Goal: Transaction & Acquisition: Purchase product/service

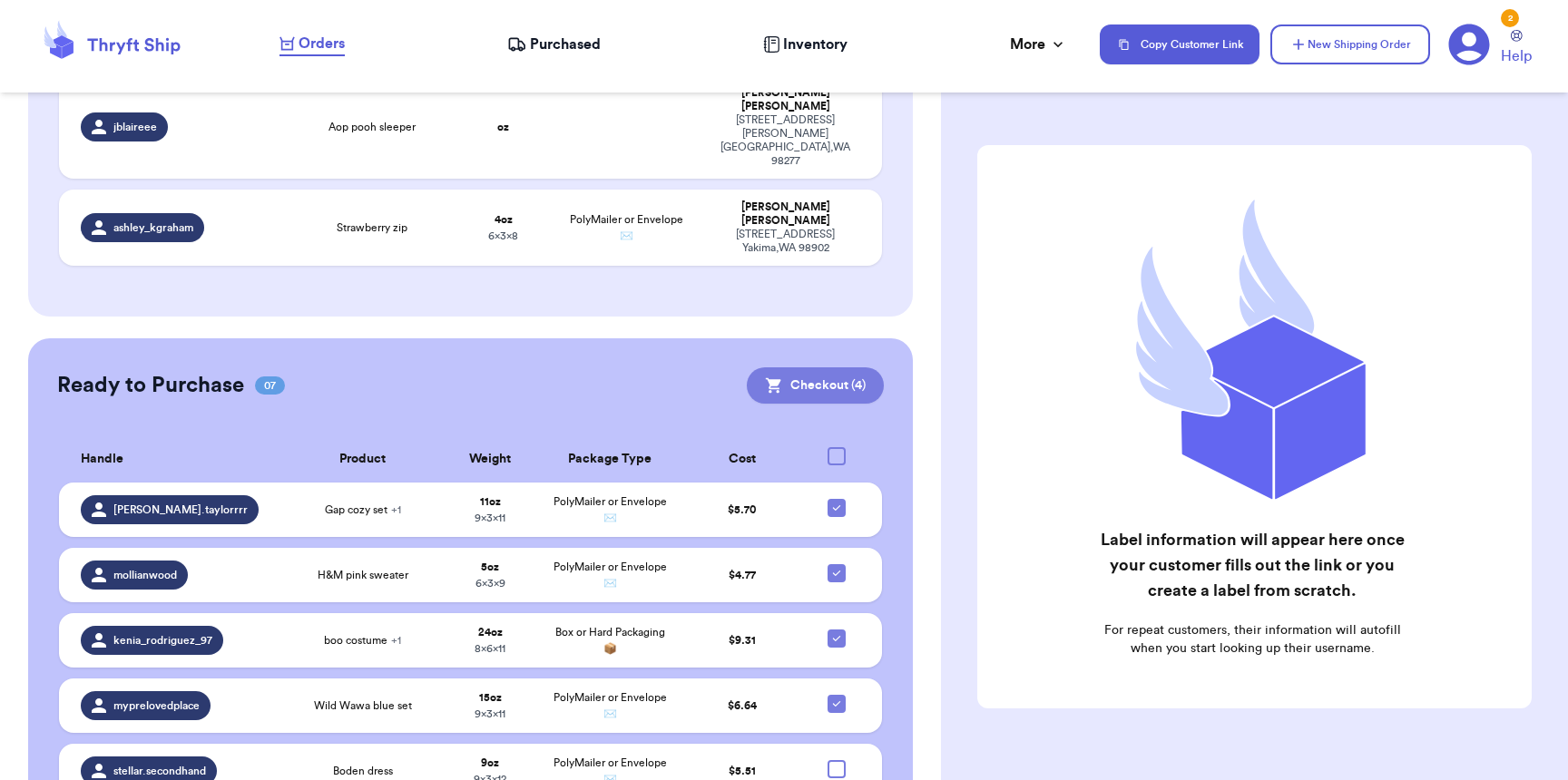
scroll to position [1269, 0]
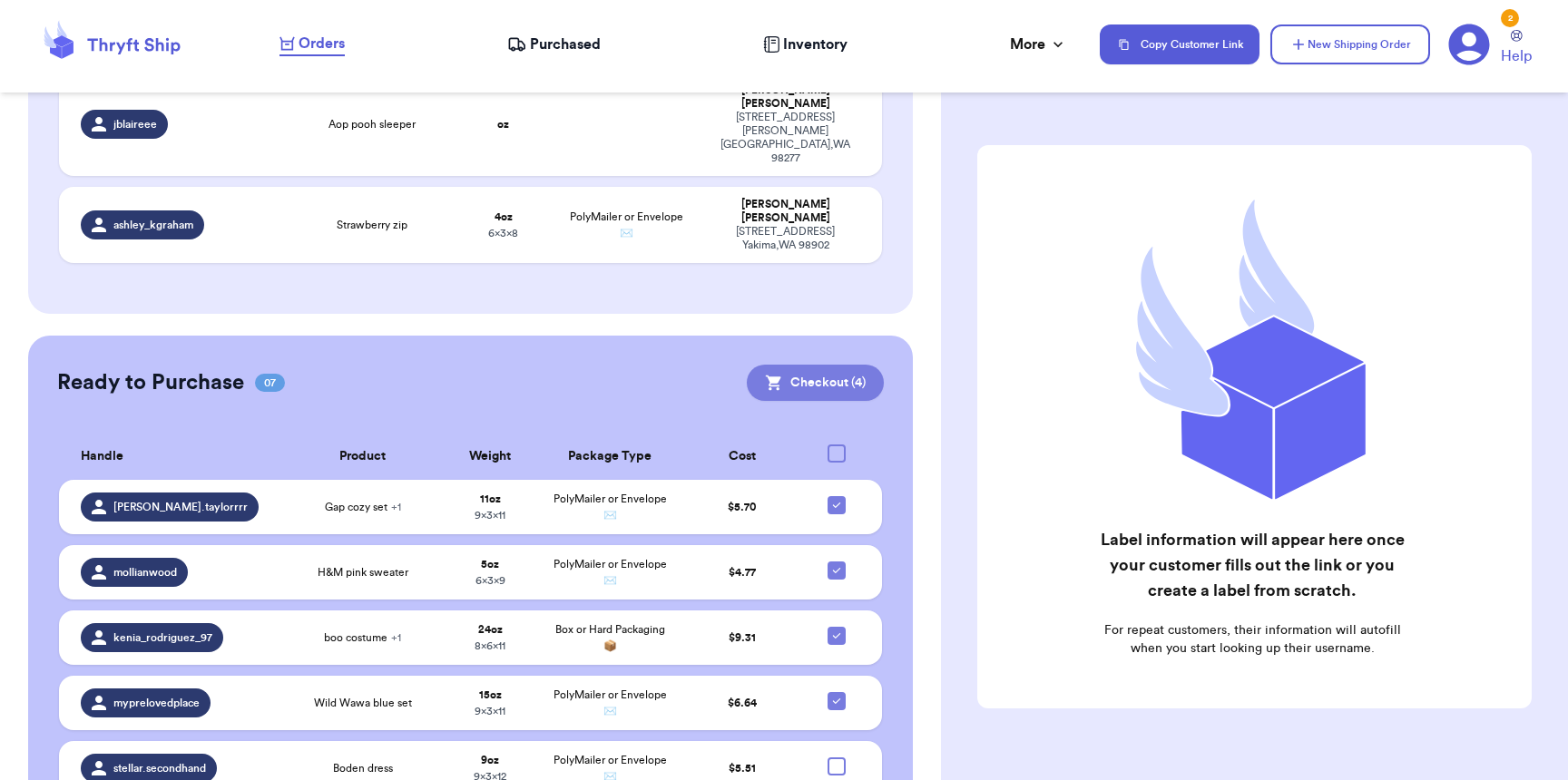
click at [796, 365] on button "Checkout ( 4 )" at bounding box center [815, 382] width 137 height 36
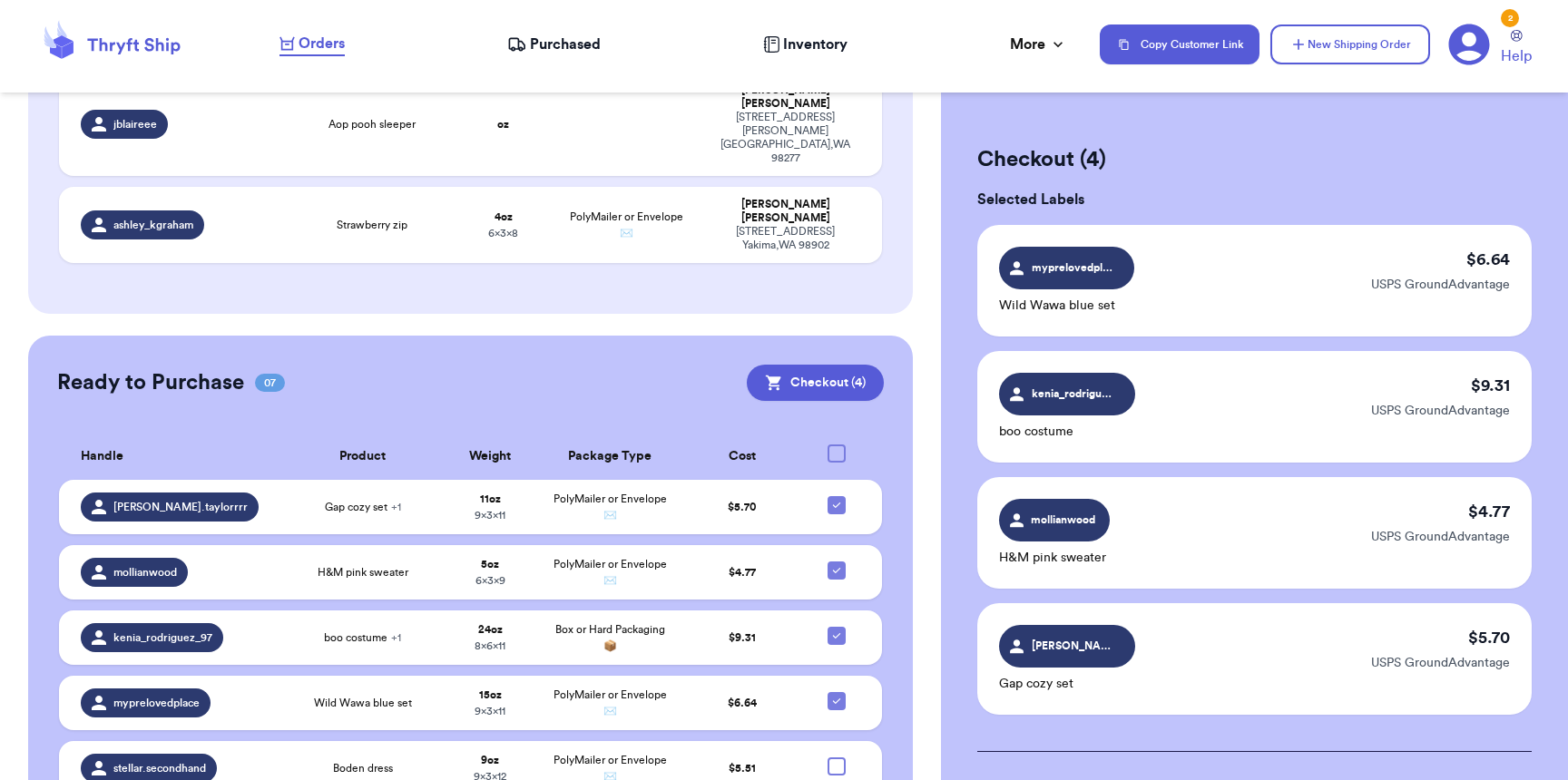
scroll to position [399, 0]
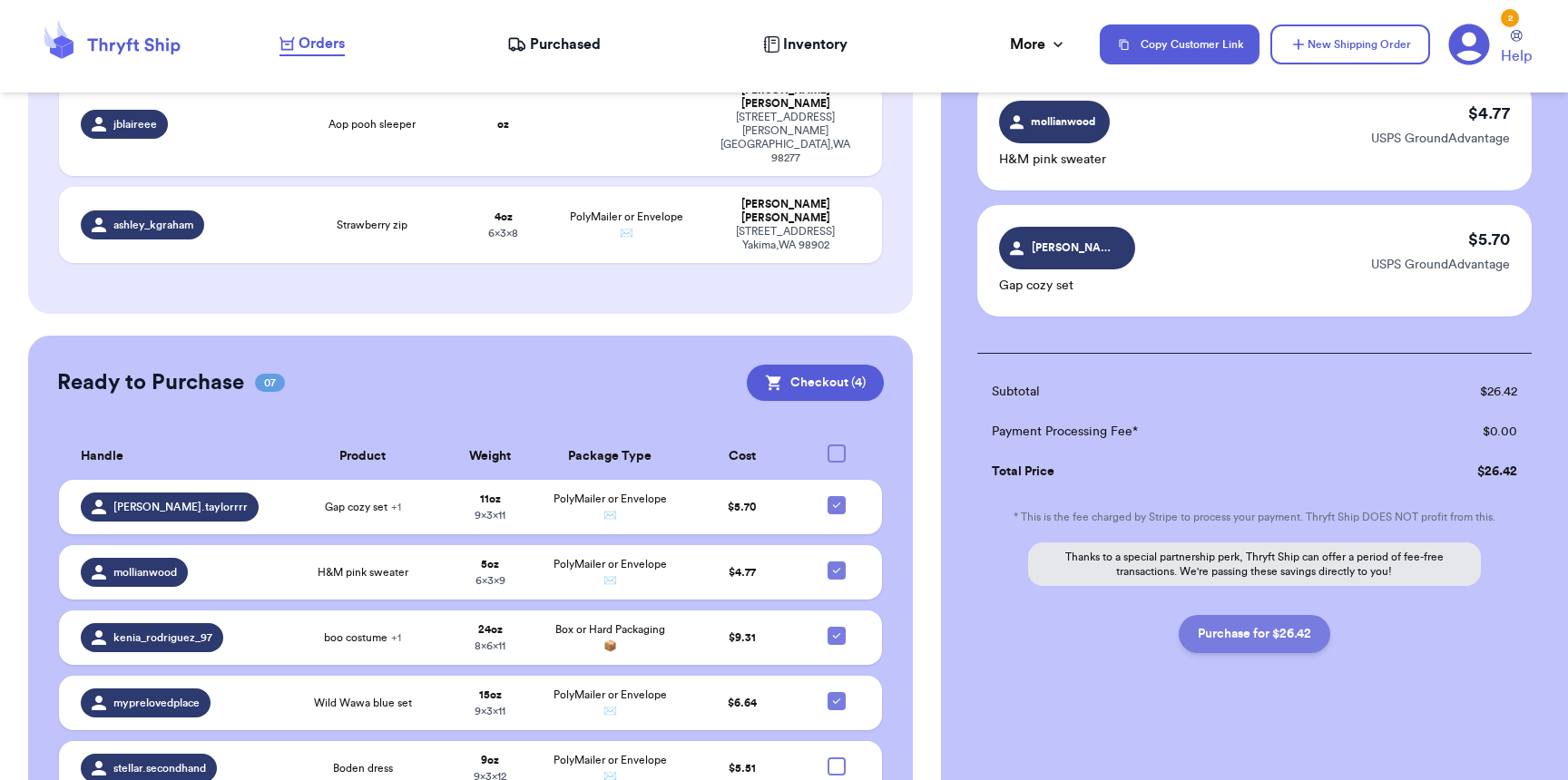
click at [1275, 620] on button "Purchase for $26.42" at bounding box center [1255, 634] width 152 height 38
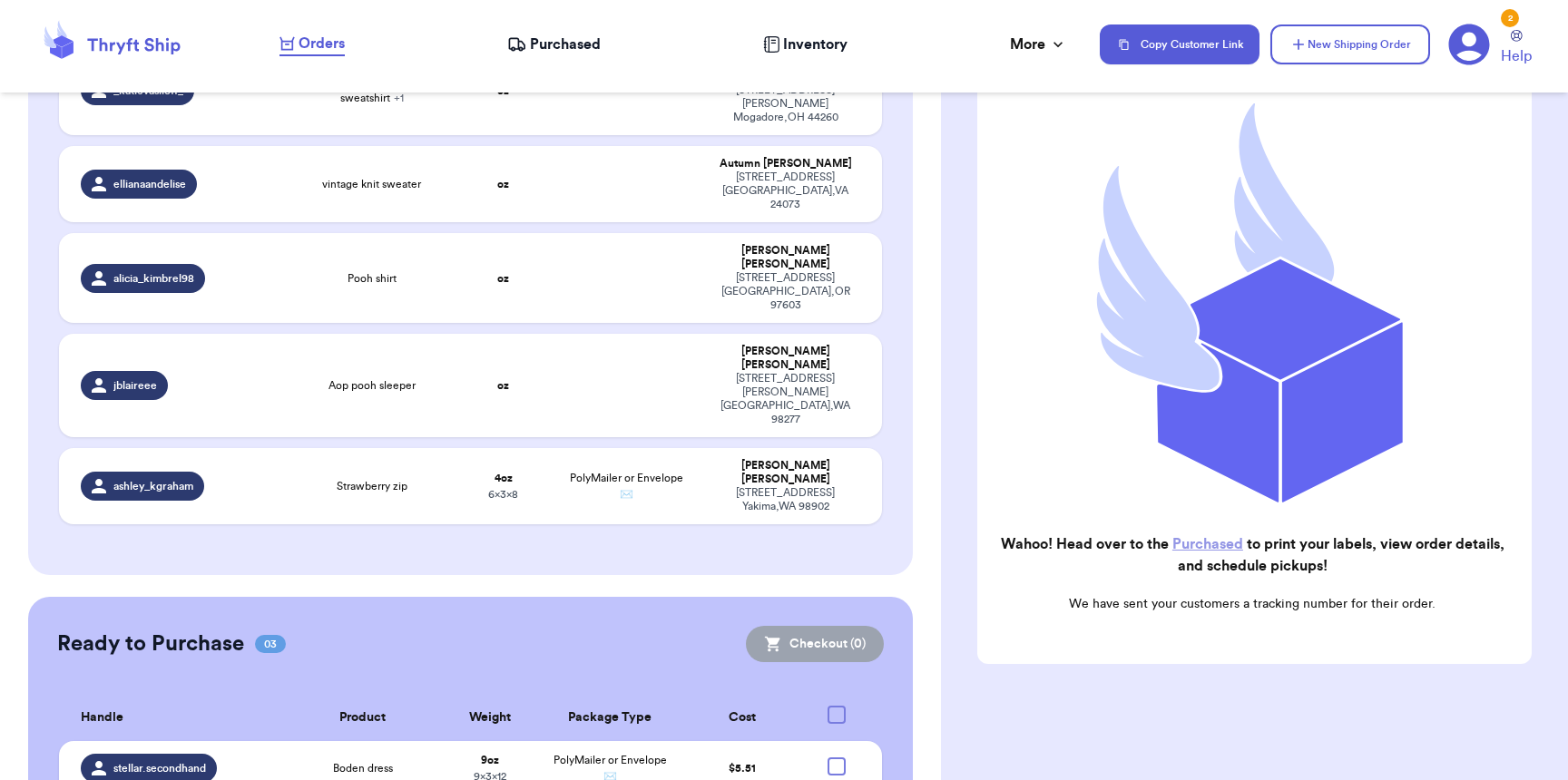
scroll to position [0, 0]
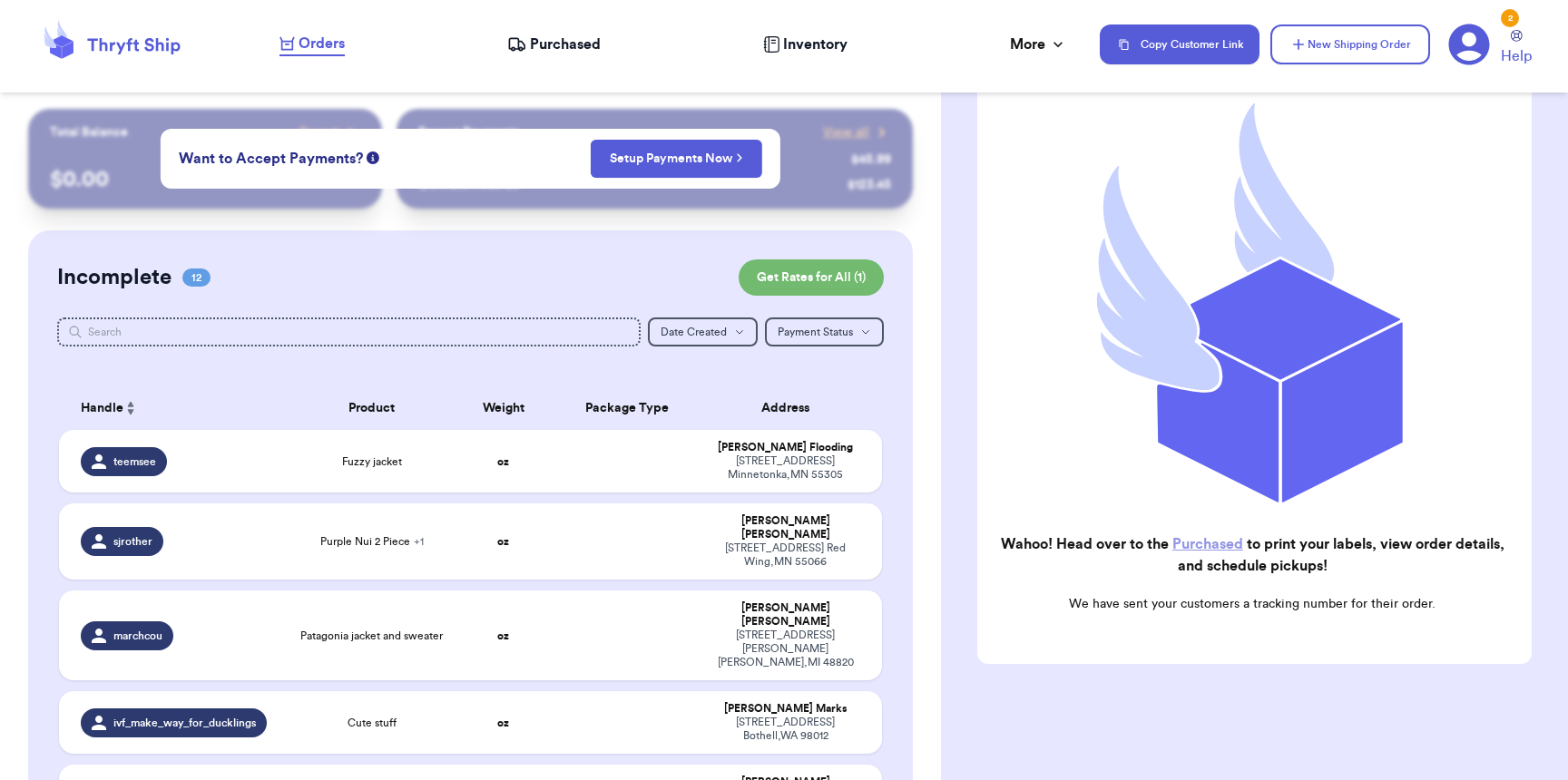
click at [552, 60] on nav "Orders Purchased Inventory More Stats Completed Orders Payments Payouts Copy Cu…" at bounding box center [915, 45] width 1307 height 60
click at [555, 54] on span "Purchased" at bounding box center [565, 45] width 71 height 21
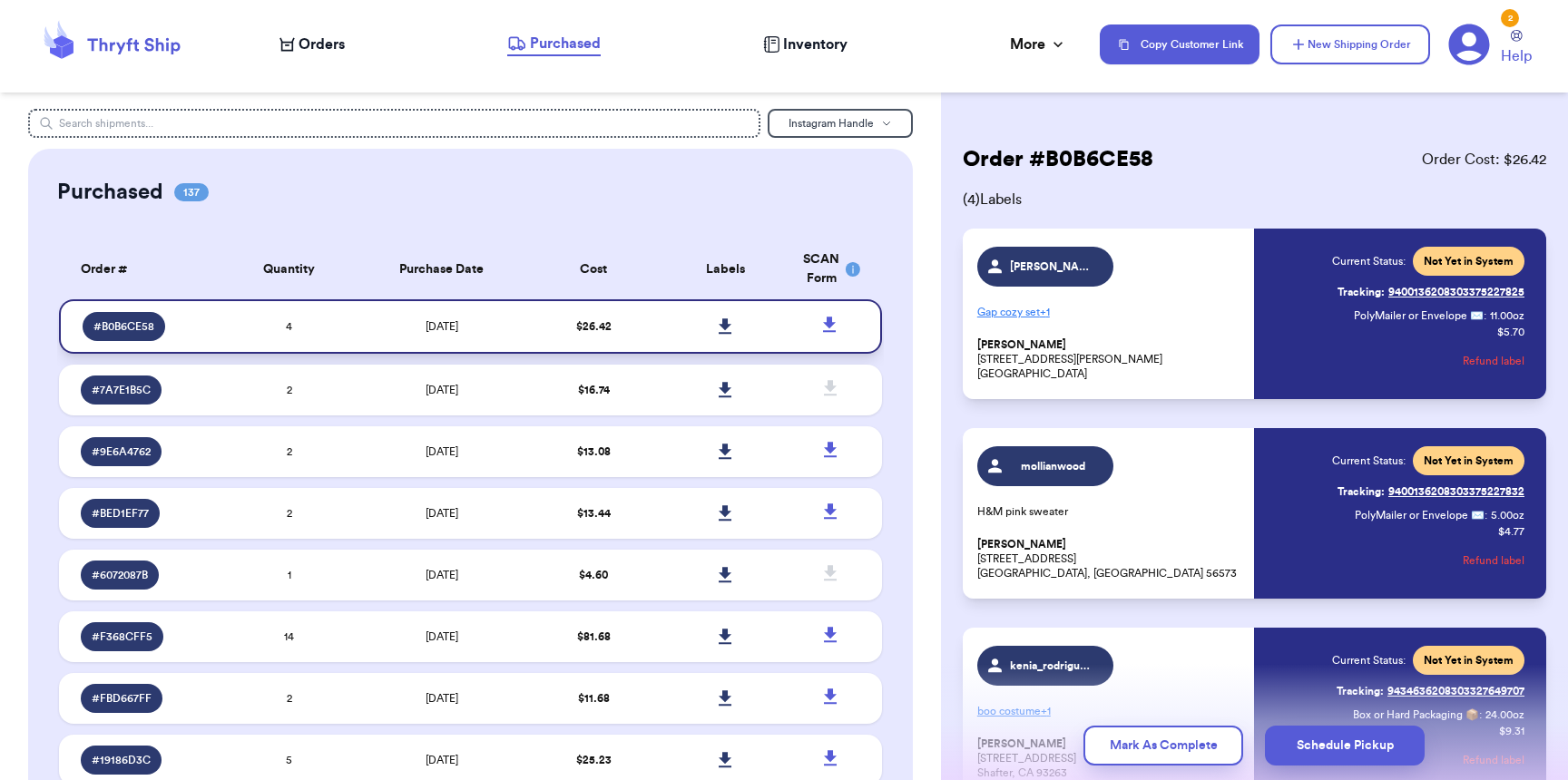
click at [719, 325] on icon at bounding box center [725, 327] width 13 height 16
click at [316, 34] on span "Orders" at bounding box center [322, 45] width 47 height 21
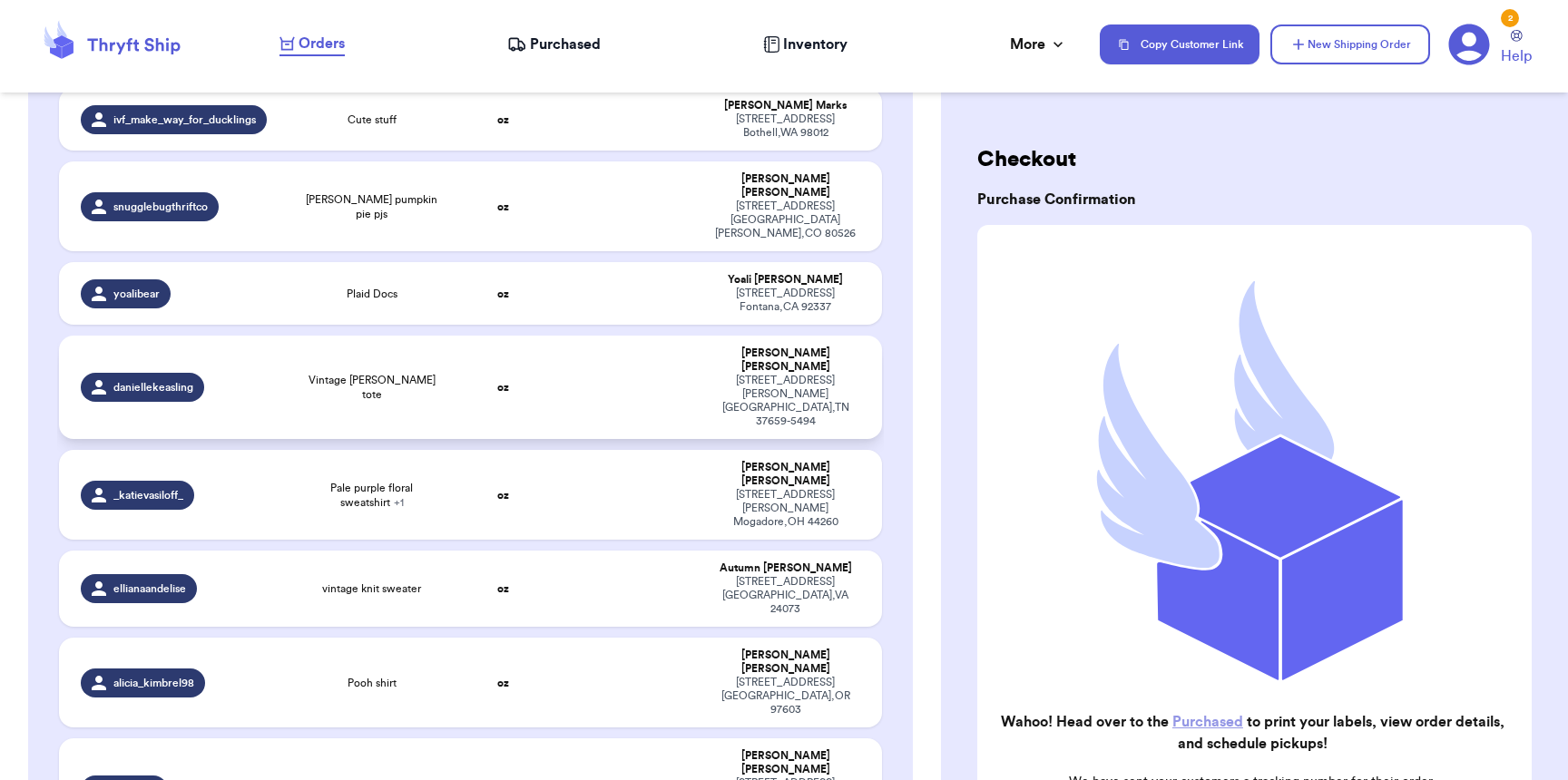
scroll to position [683, 0]
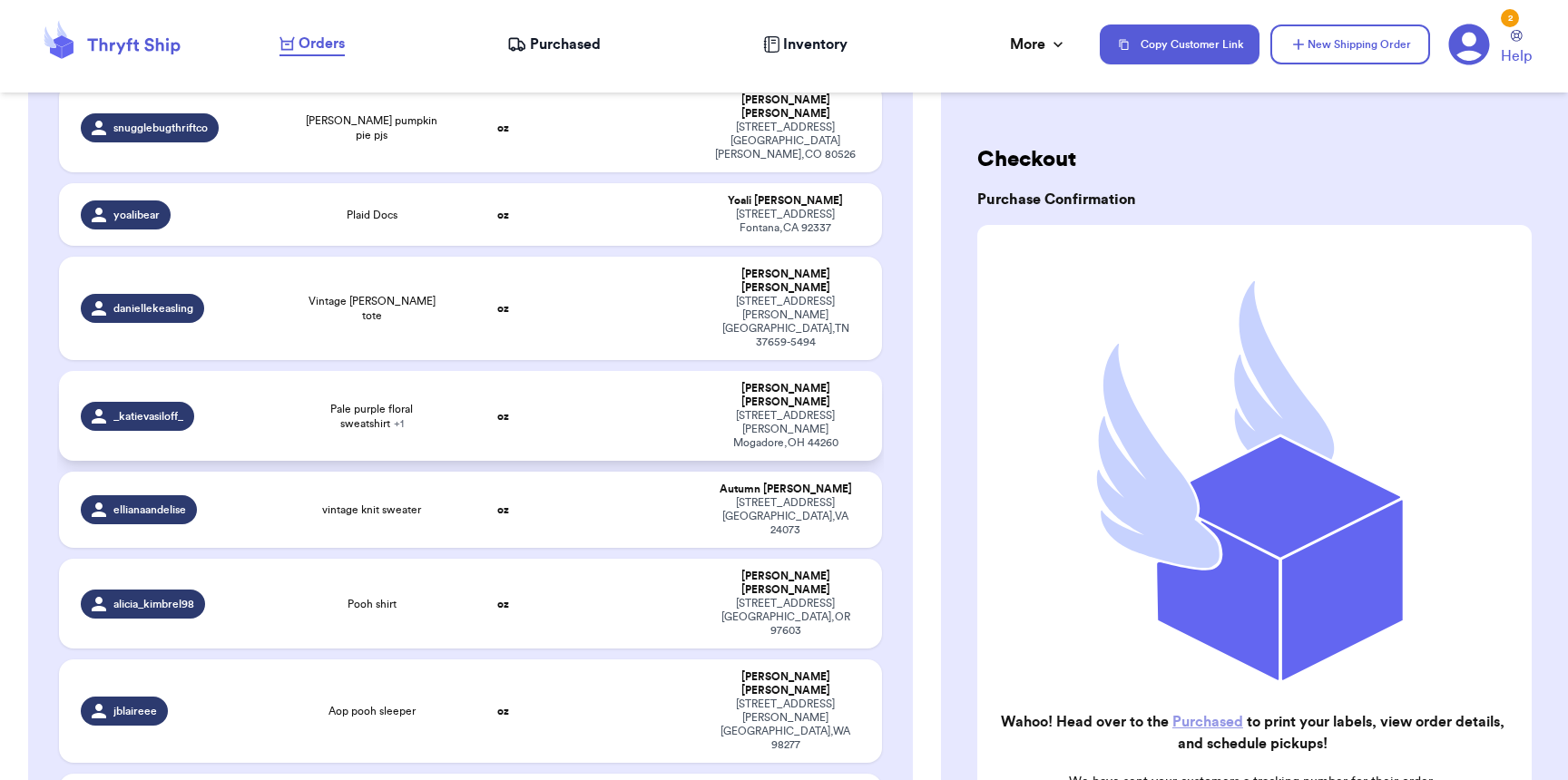
click at [169, 372] on td "_katievasiloff_" at bounding box center [174, 416] width 231 height 89
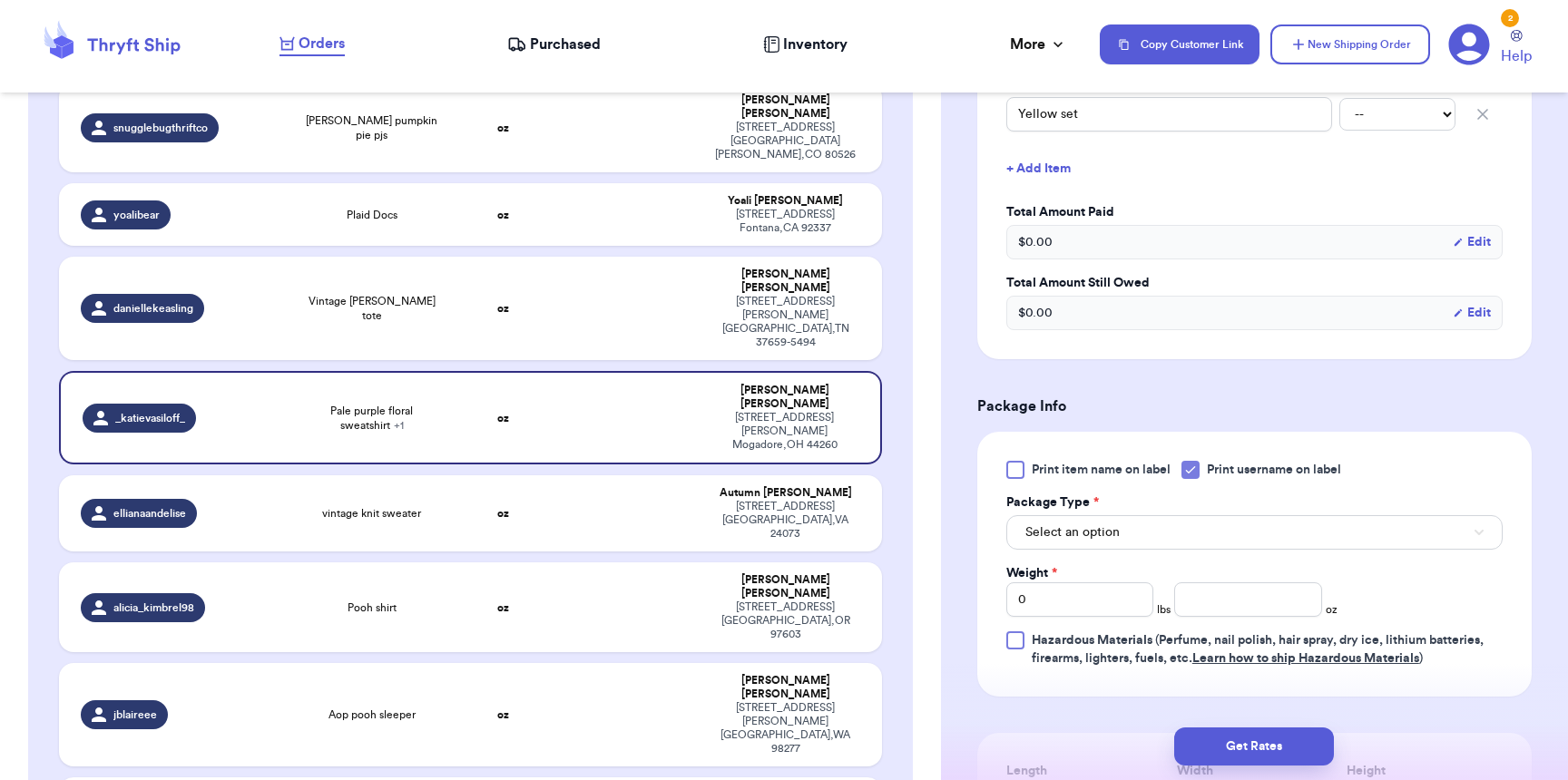
scroll to position [553, 0]
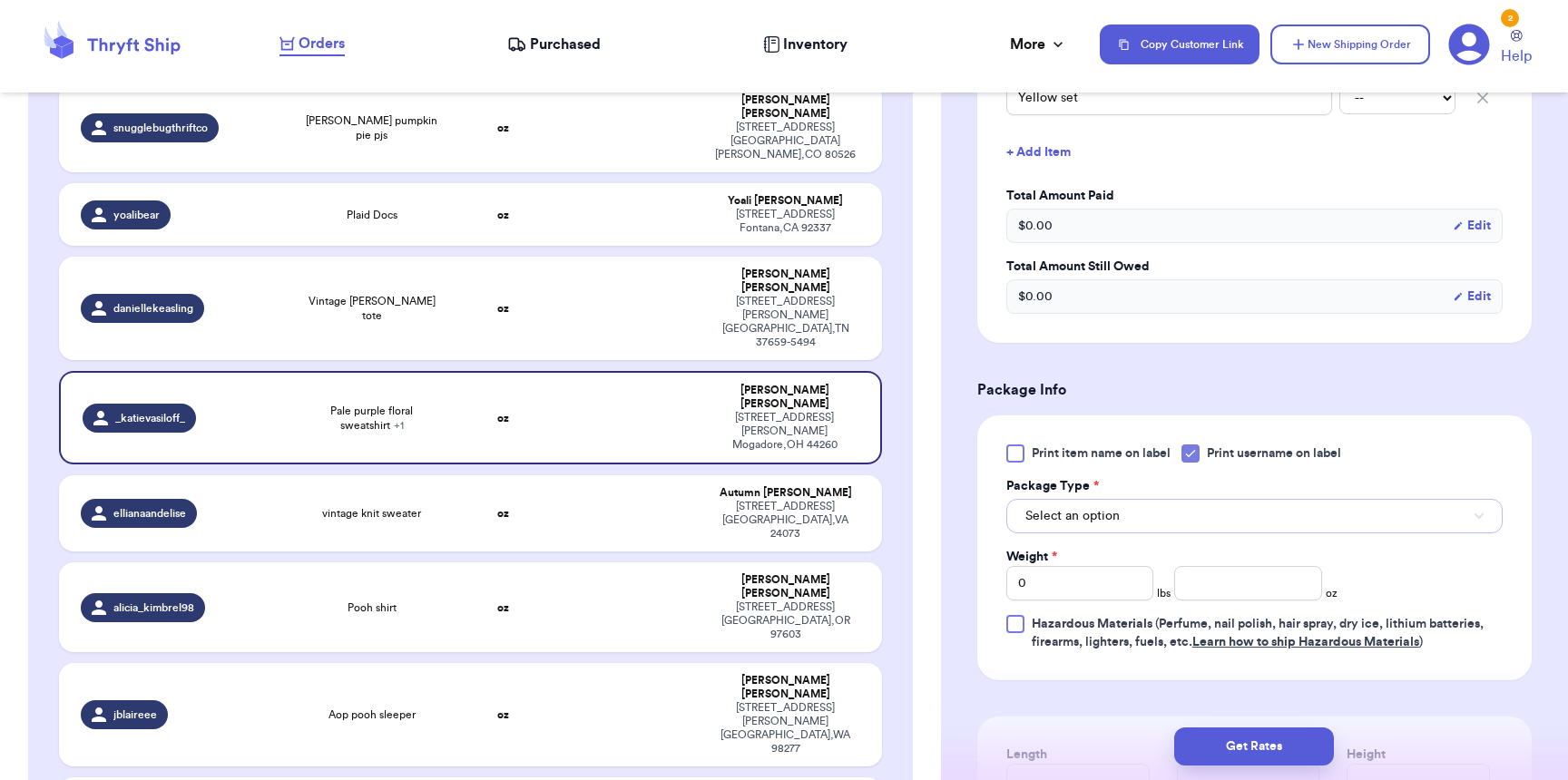
click at [1118, 522] on span "Select an option" at bounding box center [1072, 516] width 94 height 18
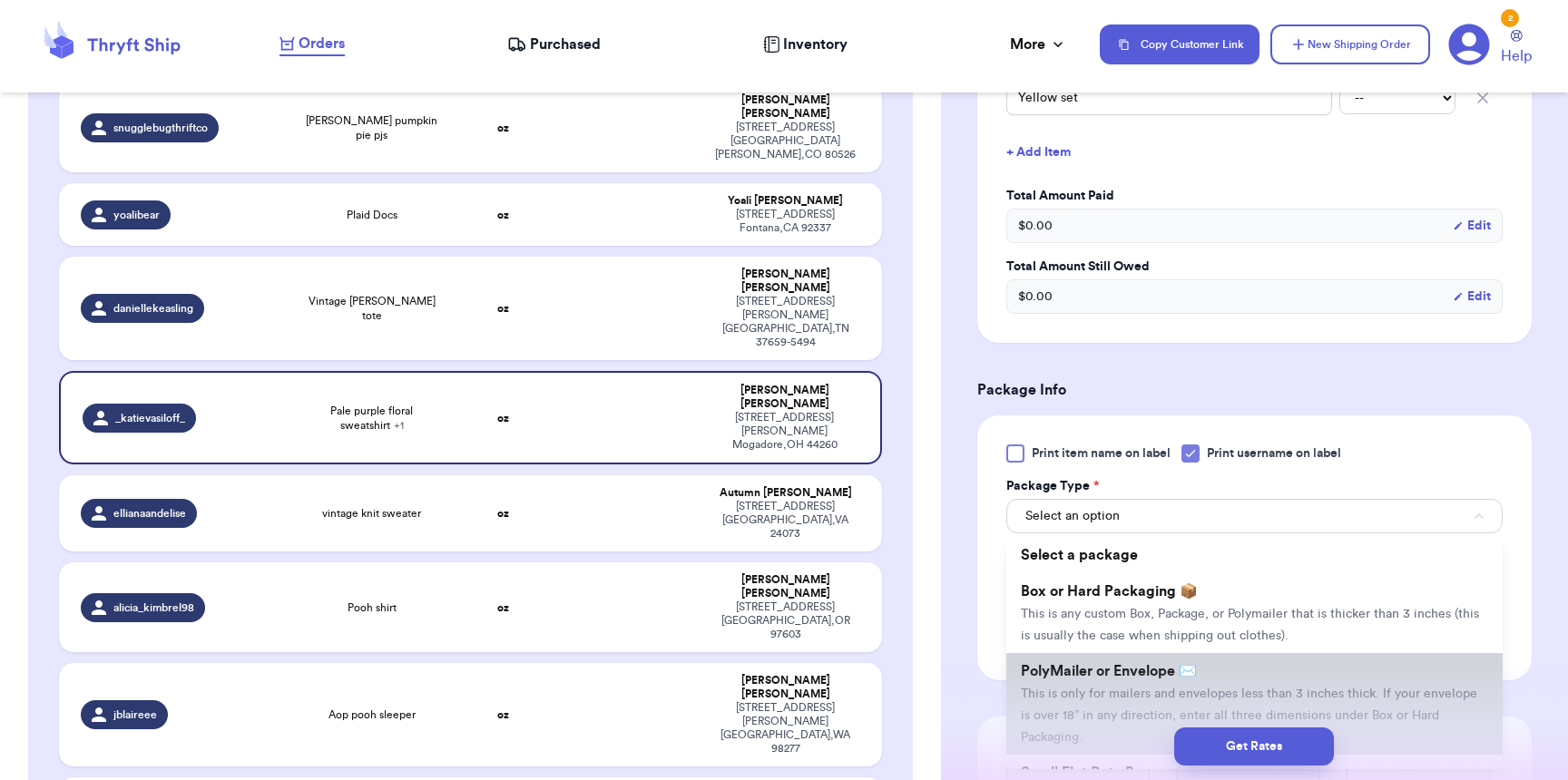
click at [1096, 686] on li "PolyMailer or Envelope ✉️ This is only for mailers and envelopes less than 3 in…" at bounding box center [1255, 704] width 496 height 102
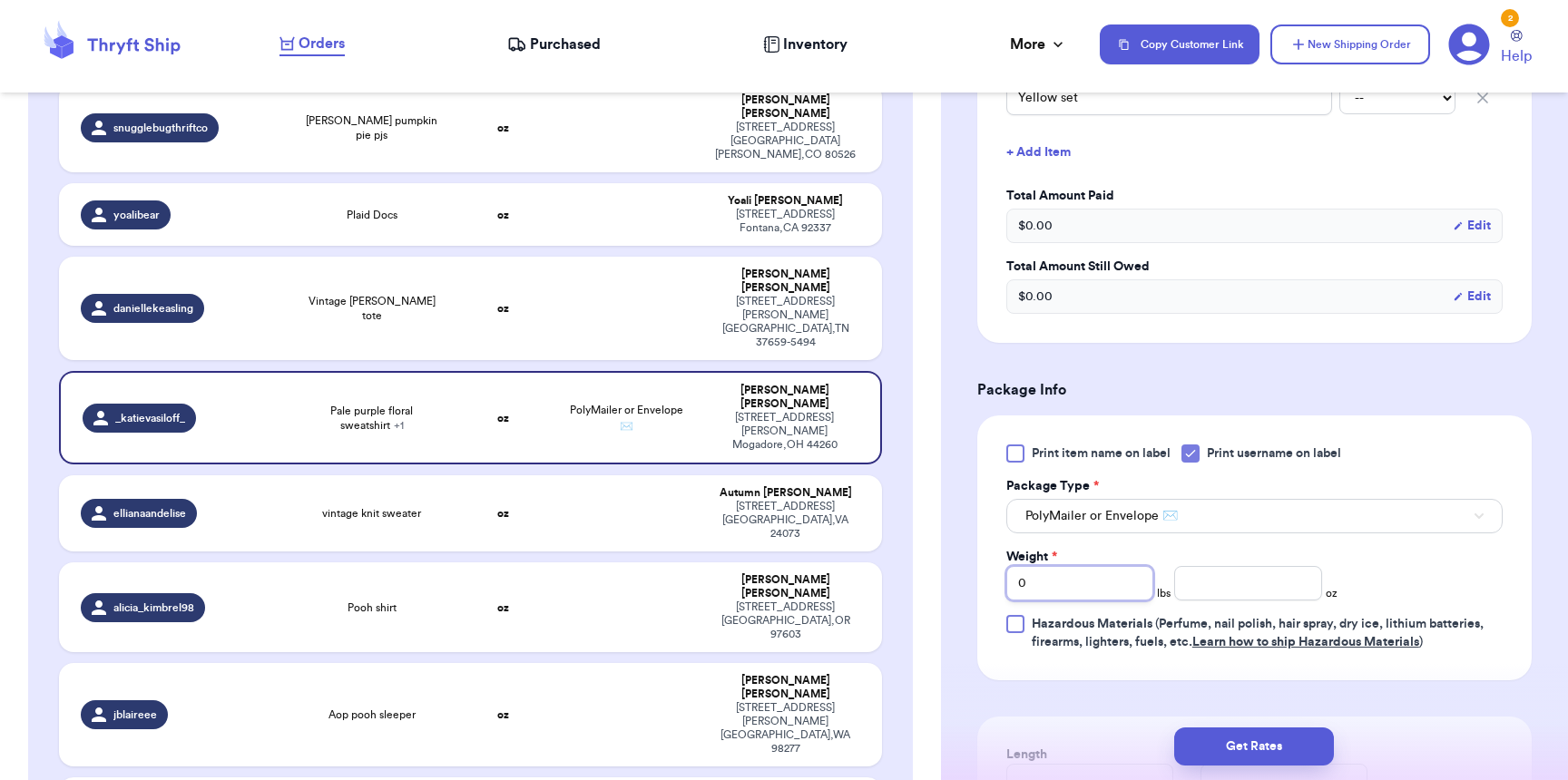
click at [1069, 596] on input "0" at bounding box center [1080, 583] width 147 height 34
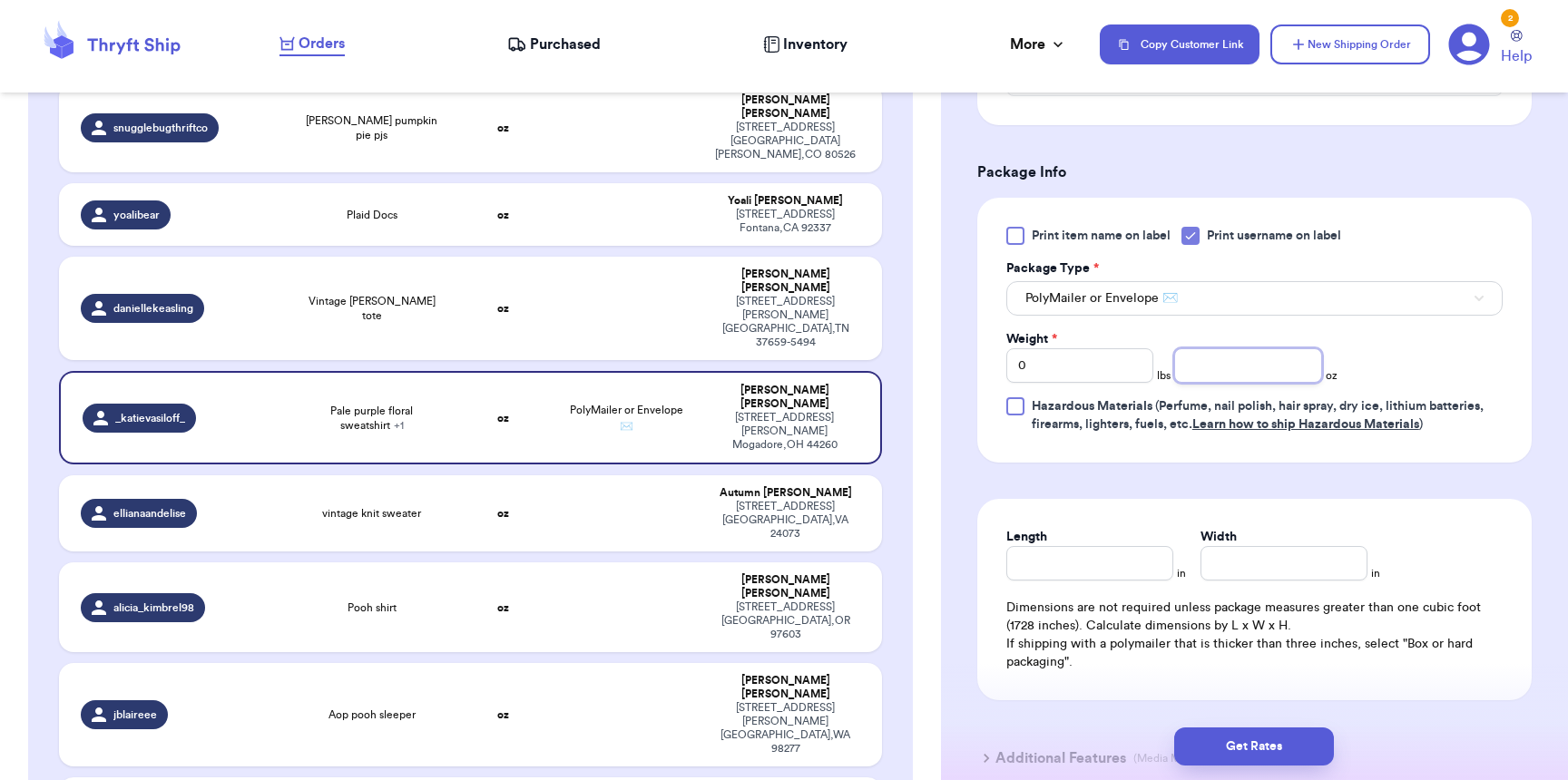
click at [1224, 378] on input "number" at bounding box center [1247, 365] width 147 height 34
type input "15"
type input "10"
type input "8"
click at [1316, 753] on button "Get Rates" at bounding box center [1254, 746] width 160 height 38
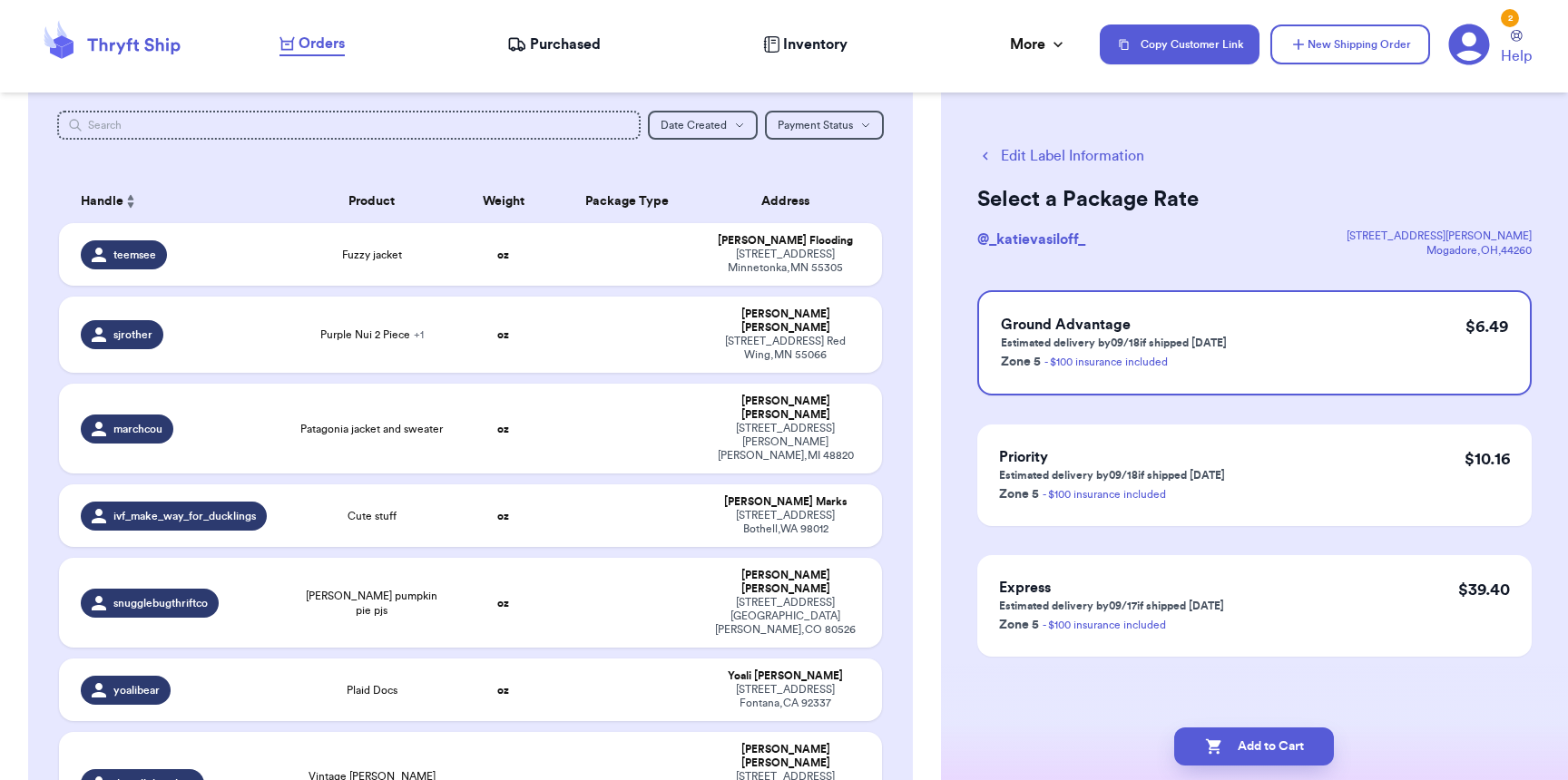
scroll to position [203, 0]
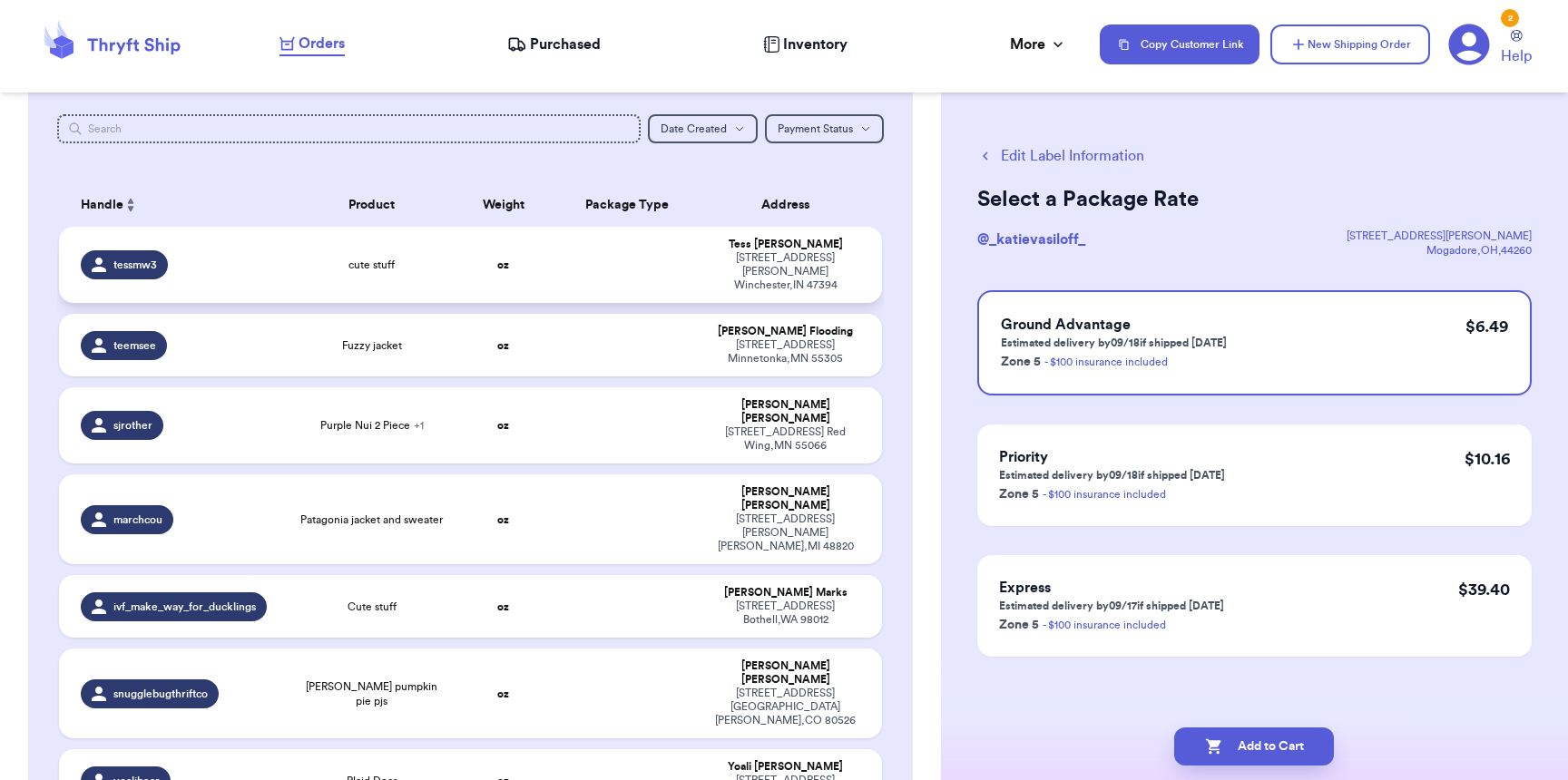
click at [219, 266] on div "tessmw3" at bounding box center [179, 266] width 197 height 29
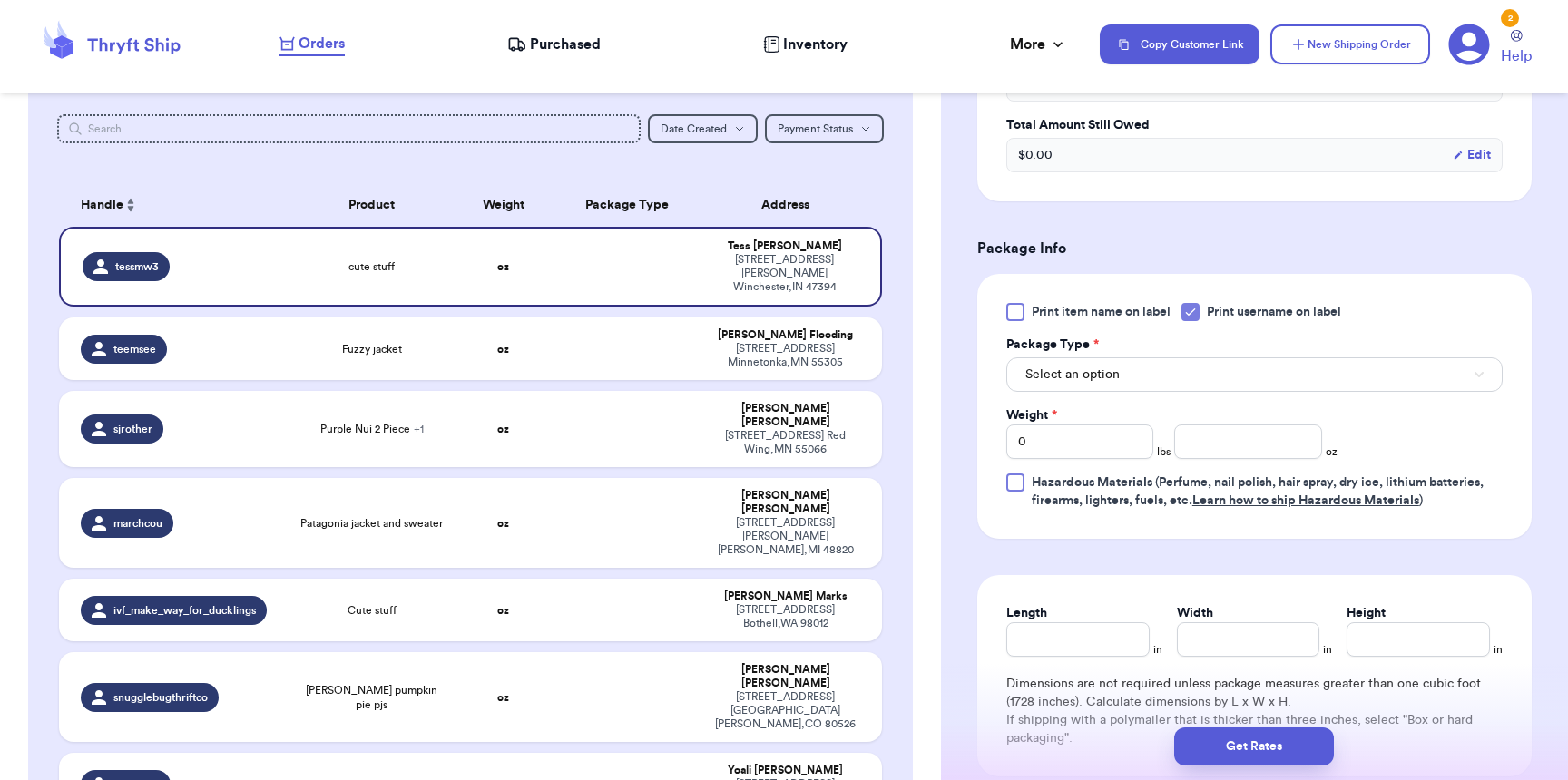
scroll to position [636, 0]
click at [1092, 383] on span "Select an option" at bounding box center [1072, 373] width 94 height 18
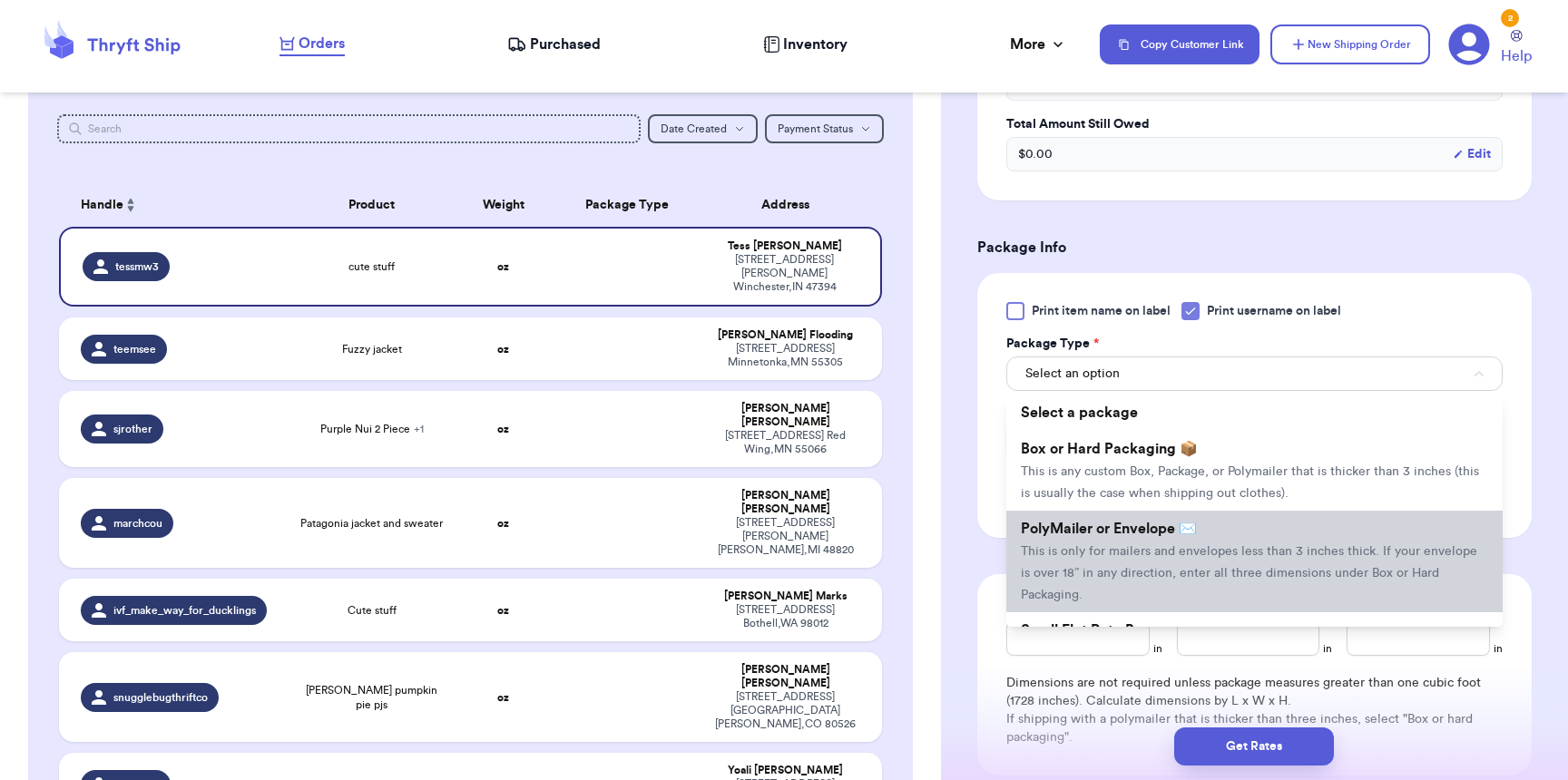
click at [1073, 527] on span "PolyMailer or Envelope ✉️" at bounding box center [1109, 529] width 176 height 15
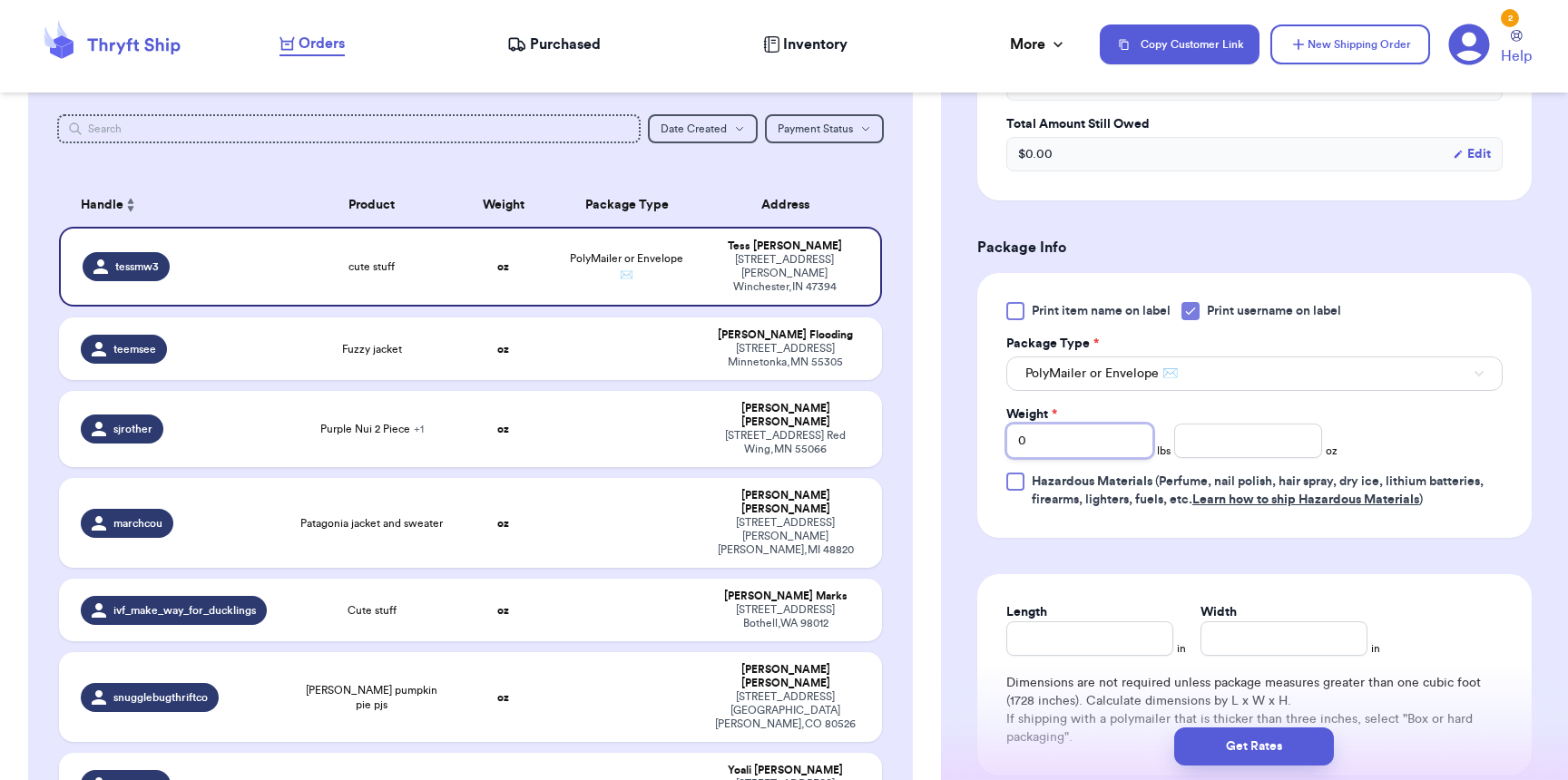
click at [1107, 452] on input "0" at bounding box center [1080, 441] width 147 height 34
type input "03"
type input "0"
click at [1053, 652] on input "Length" at bounding box center [1090, 638] width 167 height 34
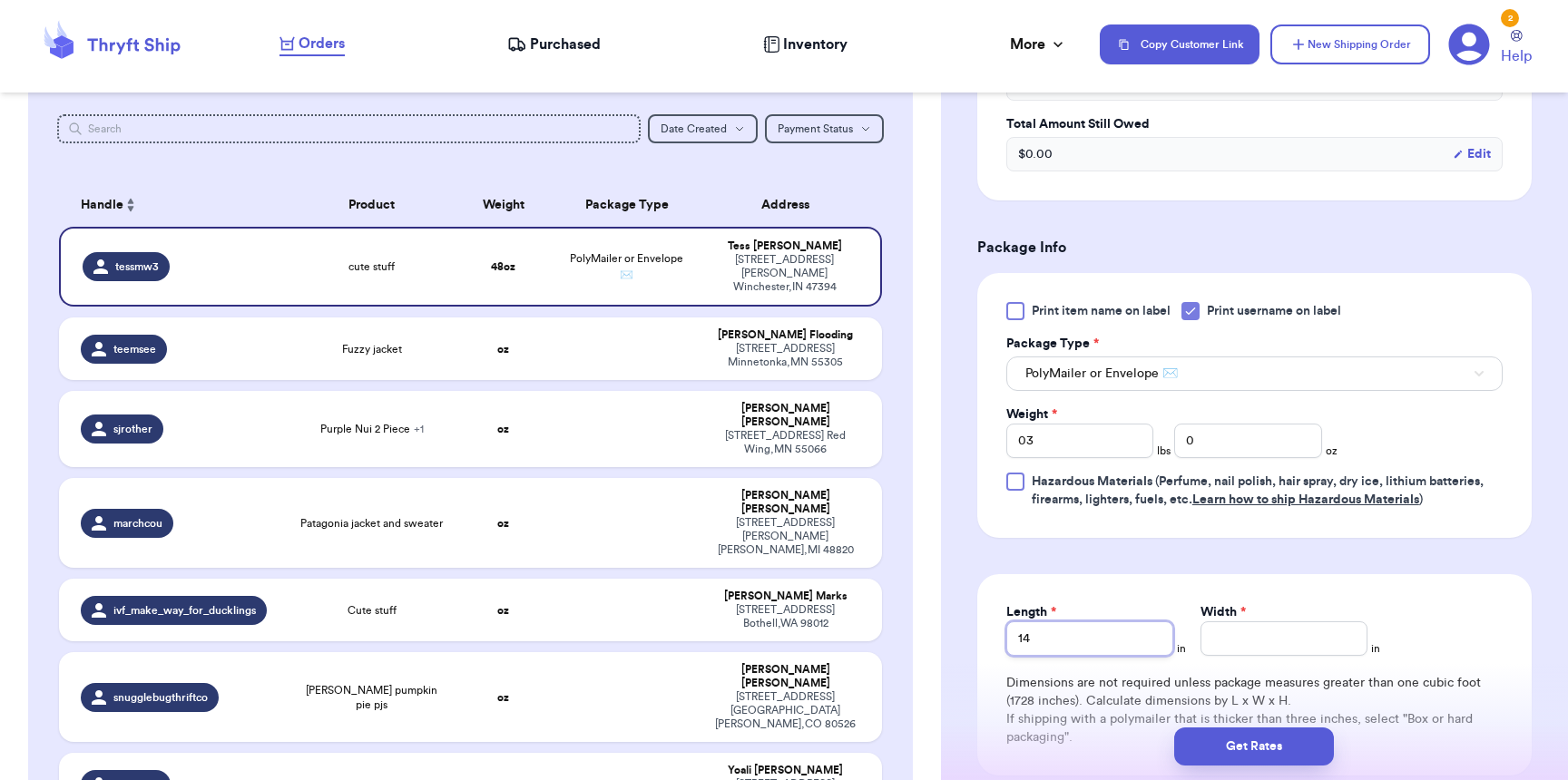
type input "14"
type input "12"
click at [1255, 762] on button "Get Rates" at bounding box center [1254, 746] width 160 height 38
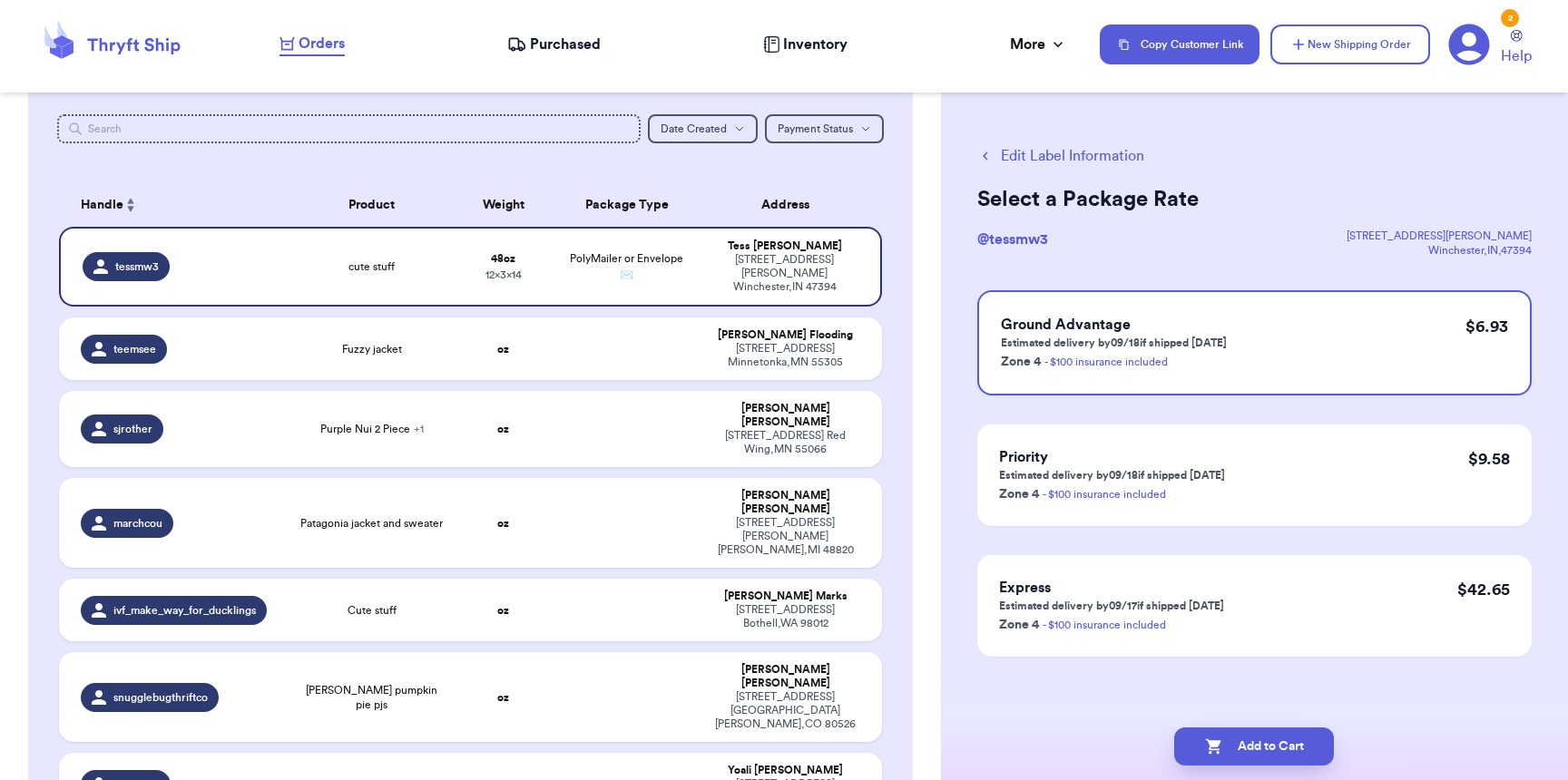
scroll to position [203, 0]
click at [1305, 744] on button "Add to Cart" at bounding box center [1254, 746] width 160 height 38
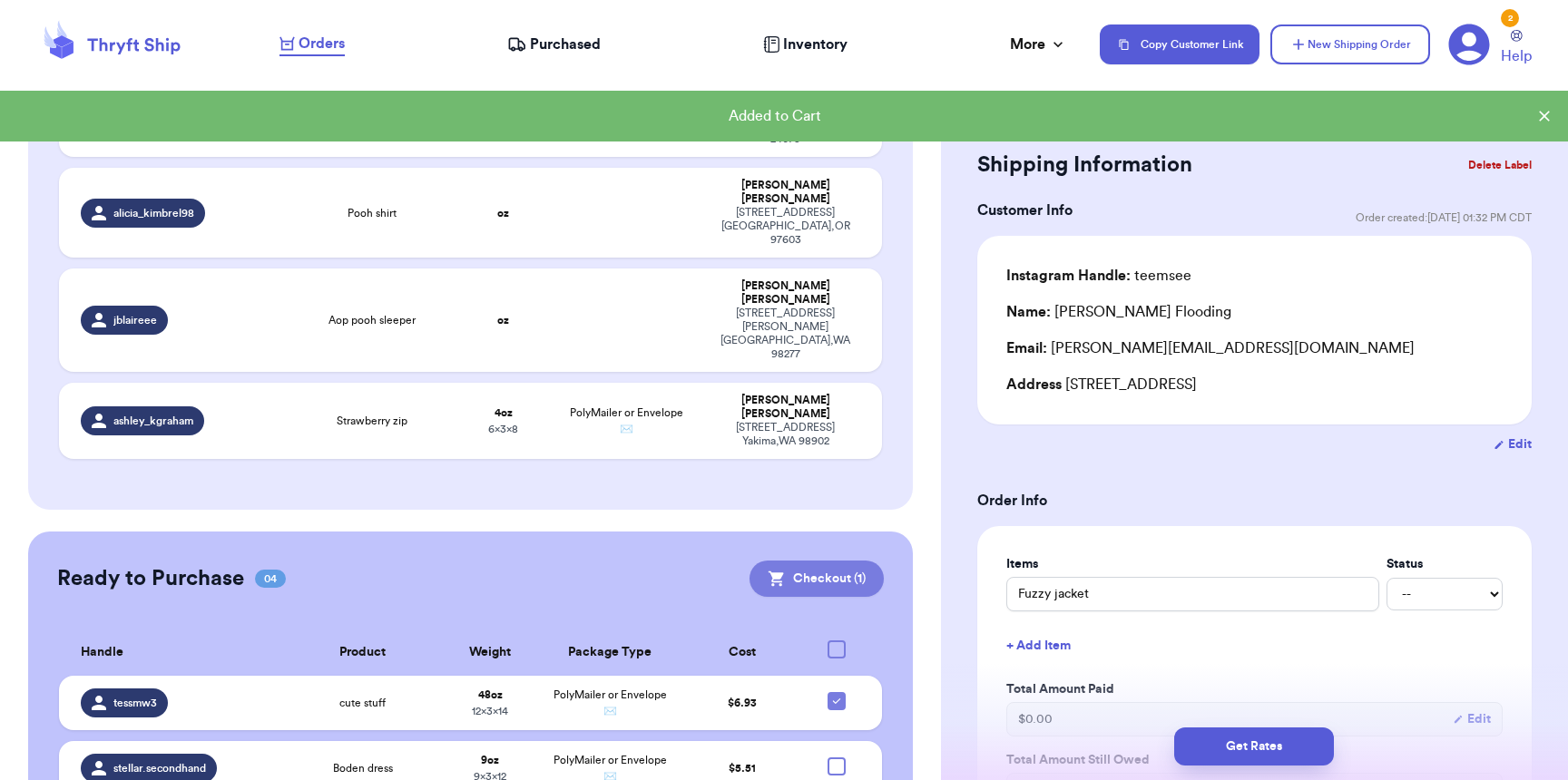
click at [801, 561] on button "Checkout ( 1 )" at bounding box center [817, 579] width 134 height 36
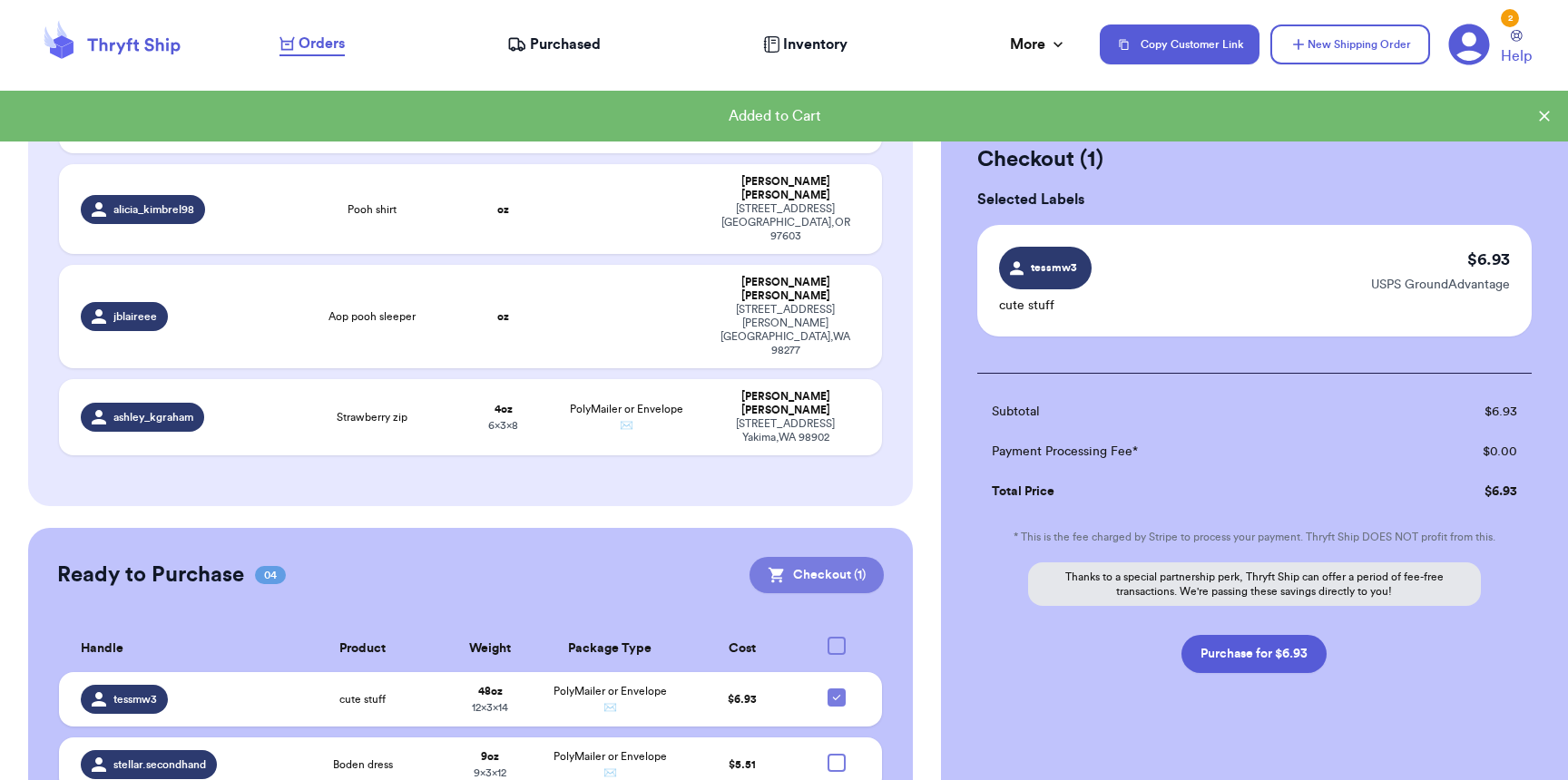
scroll to position [1074, 0]
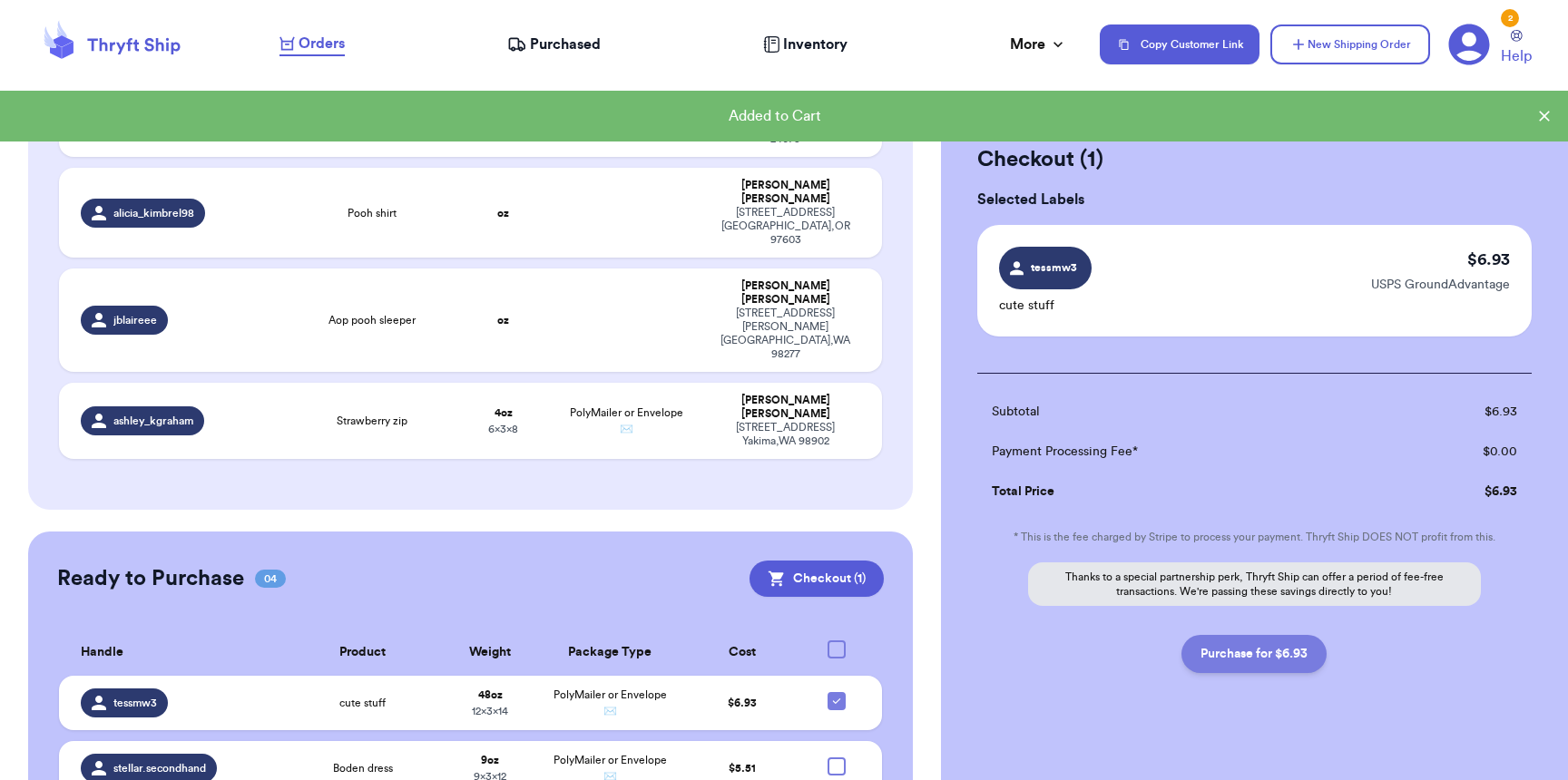
click at [1299, 661] on button "Purchase for $6.93" at bounding box center [1254, 654] width 145 height 38
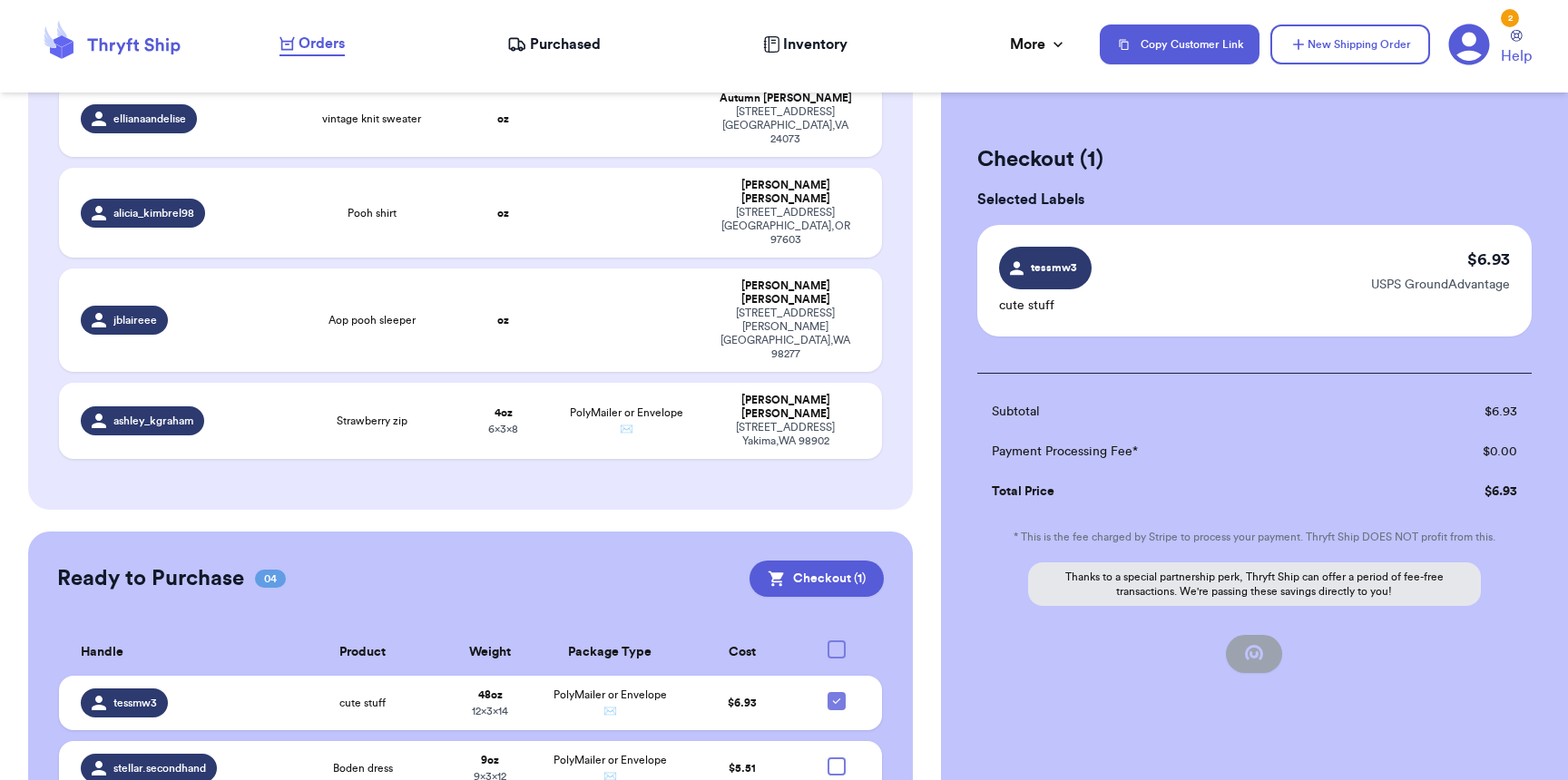
checkbox input "false"
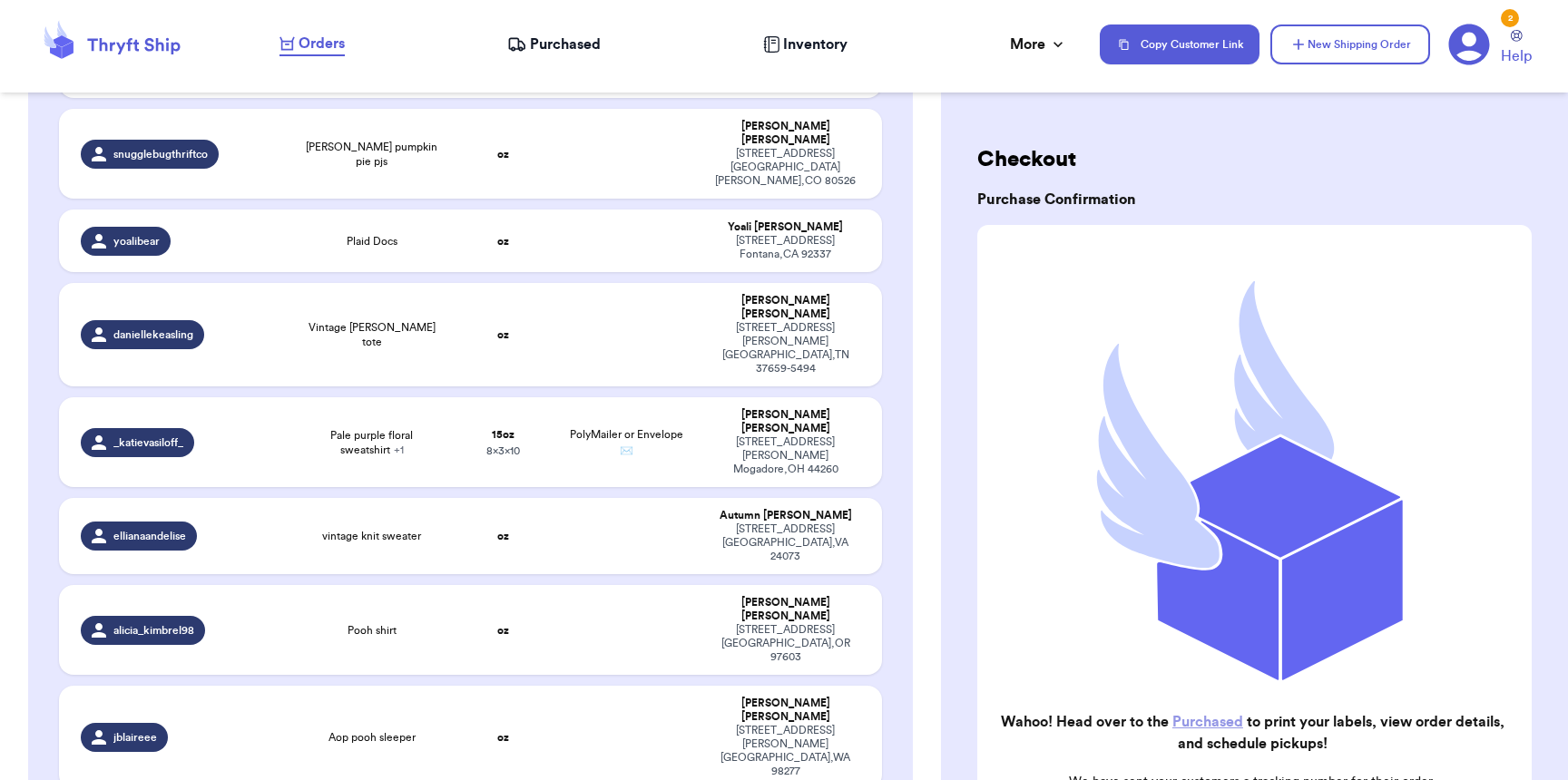
scroll to position [0, 0]
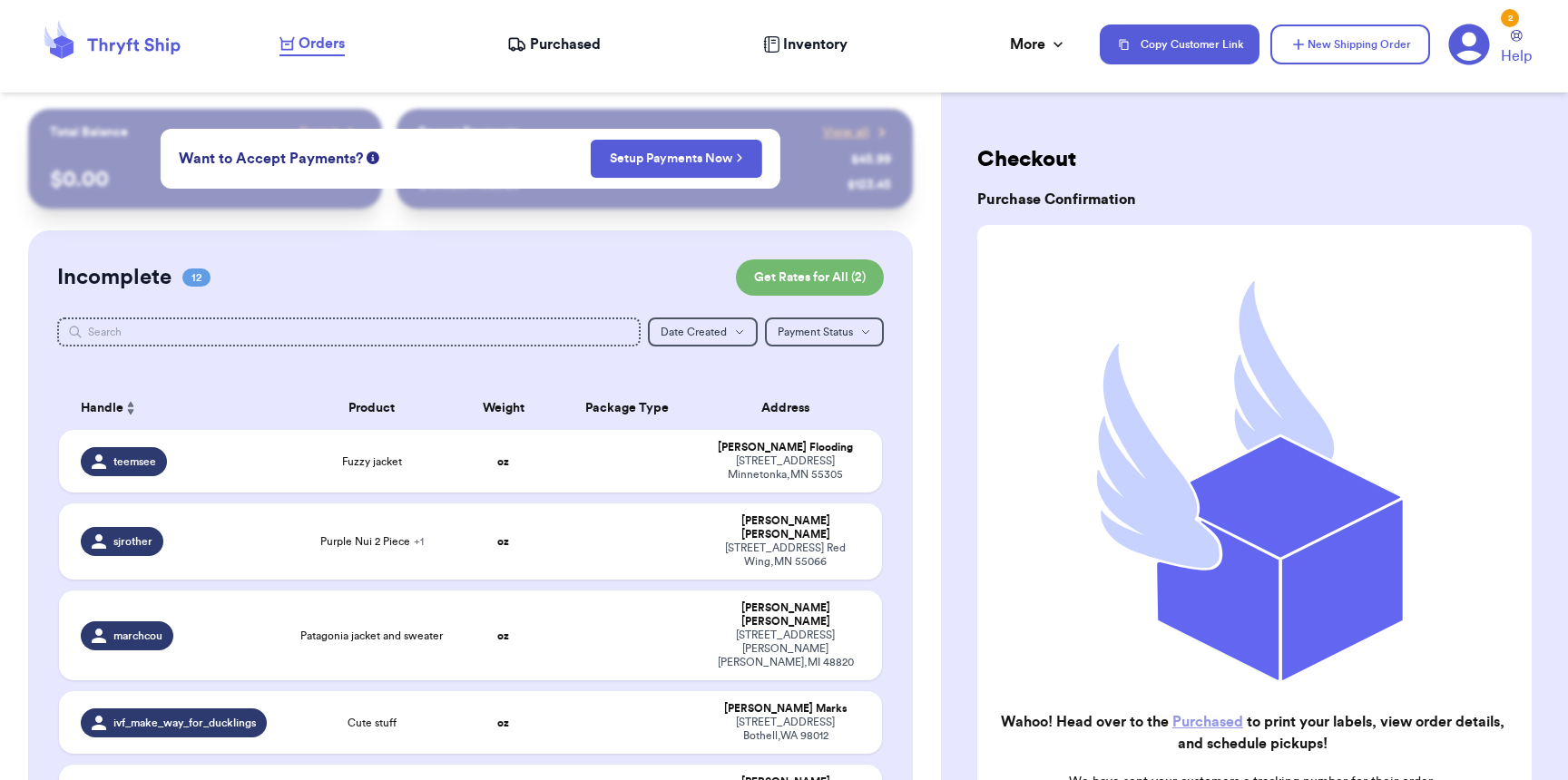
click at [604, 75] on header "Orders Purchased Inventory More Stats Completed Orders Payments Payouts Copy Cu…" at bounding box center [784, 46] width 1568 height 92
click at [603, 55] on div "Orders Purchased Inventory More Stats Completed Orders Payments Payouts" at bounding box center [680, 45] width 802 height 23
click at [602, 53] on div "Orders Purchased Inventory More Stats Completed Orders Payments Payouts" at bounding box center [680, 45] width 802 height 23
click at [588, 49] on span "Purchased" at bounding box center [565, 45] width 71 height 21
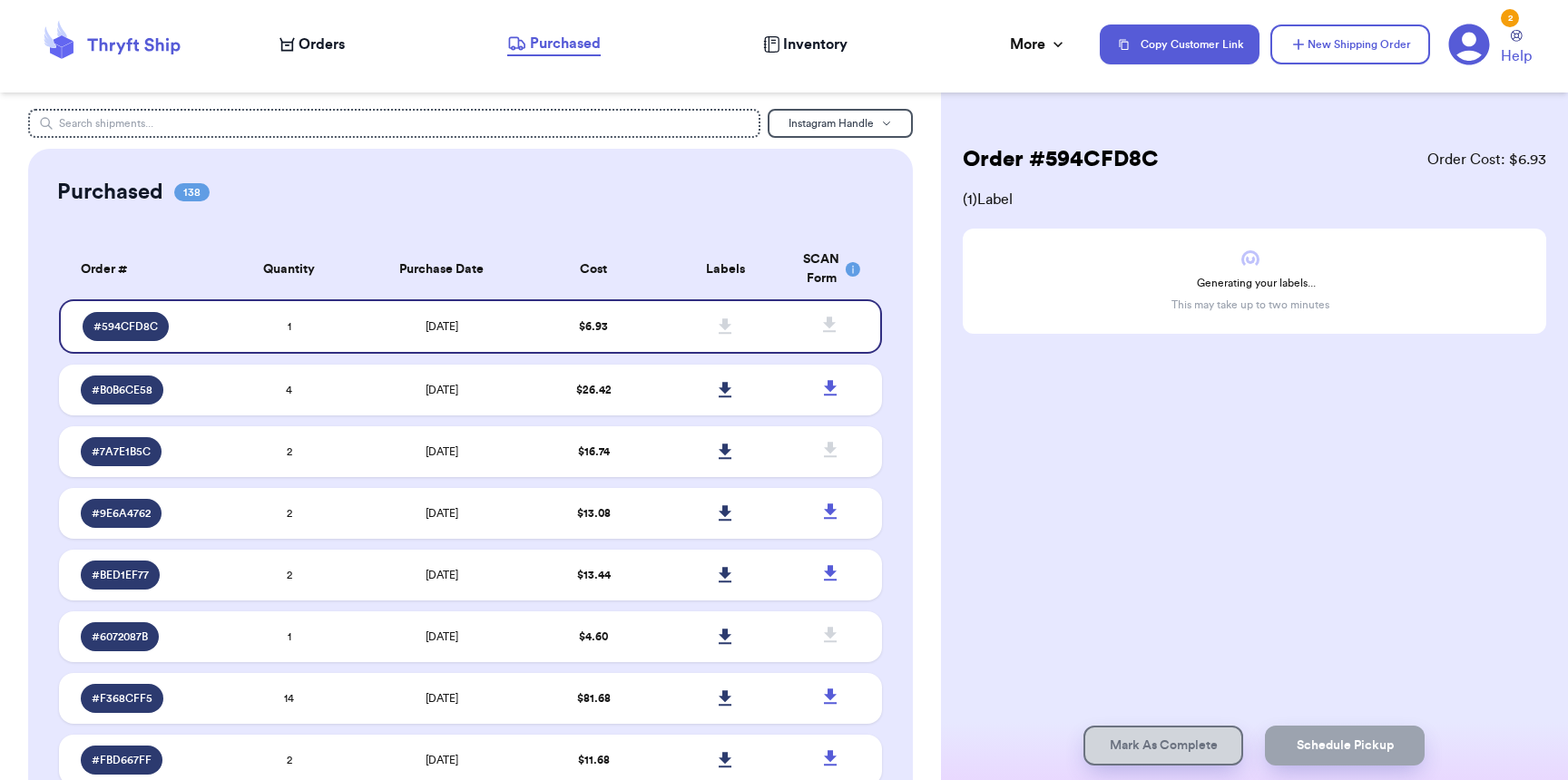
click at [344, 54] on span "Orders" at bounding box center [322, 45] width 47 height 21
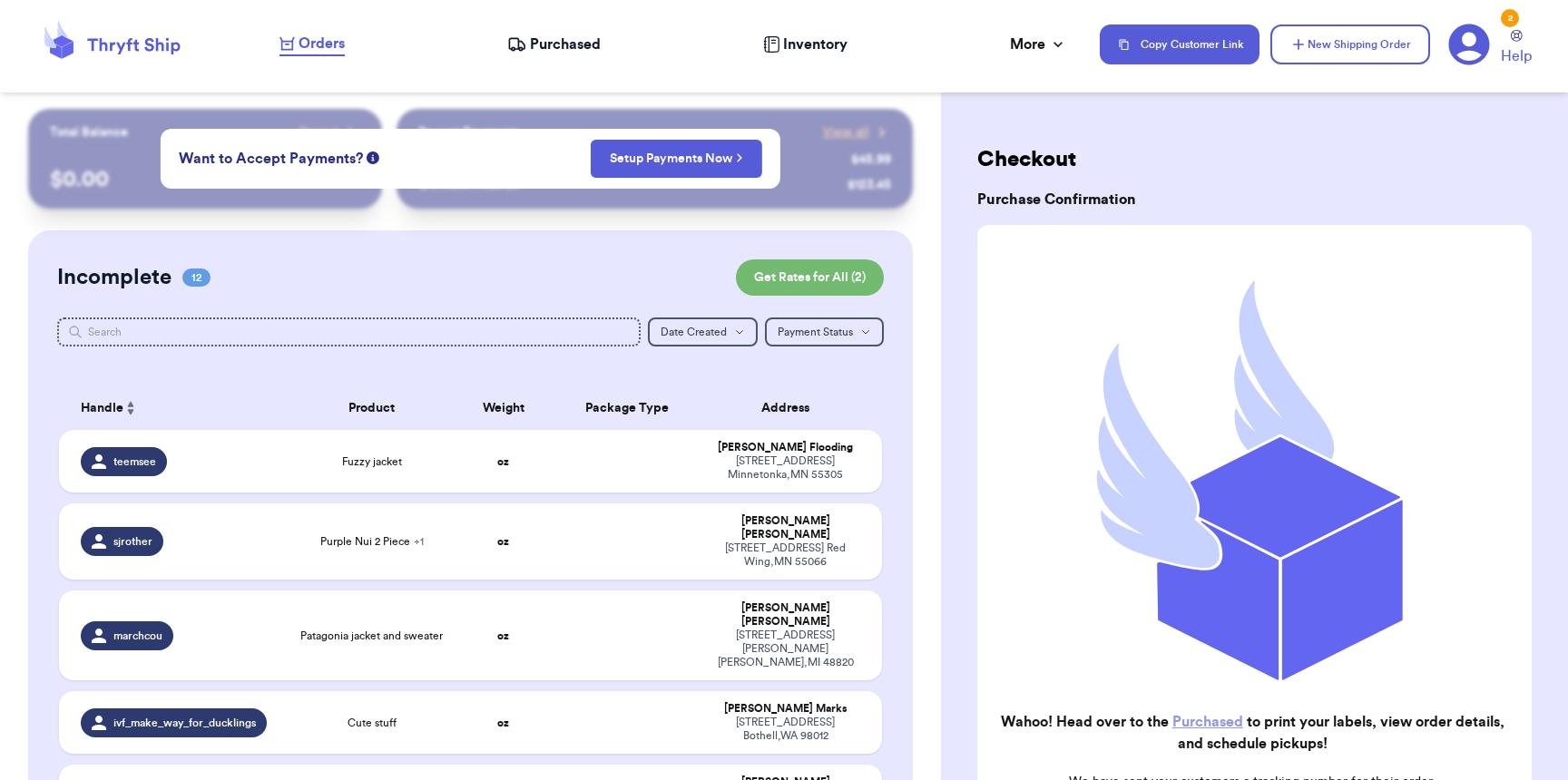
click at [564, 54] on span "Purchased" at bounding box center [565, 45] width 71 height 21
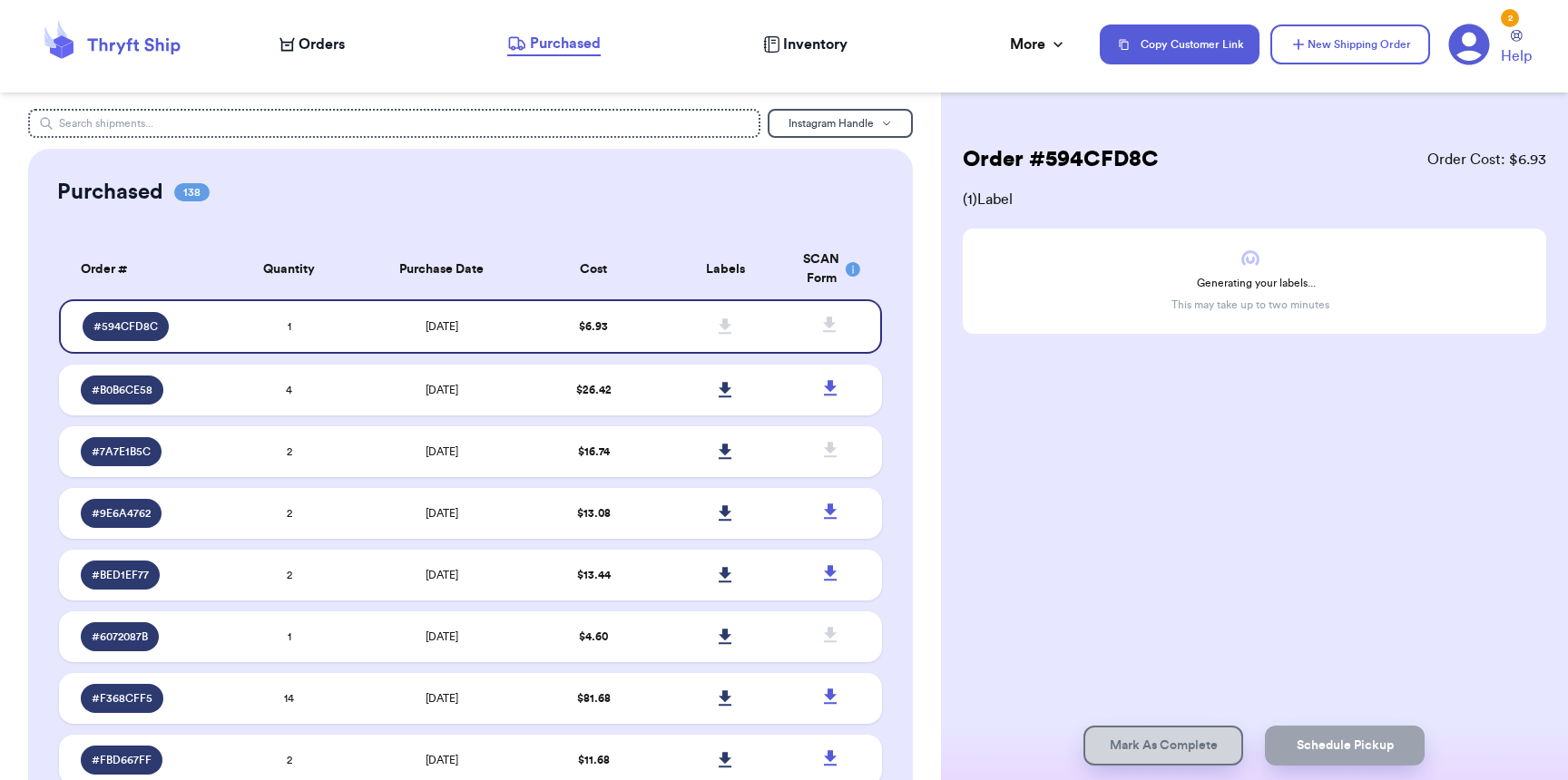
click at [300, 49] on span "Orders" at bounding box center [322, 45] width 47 height 21
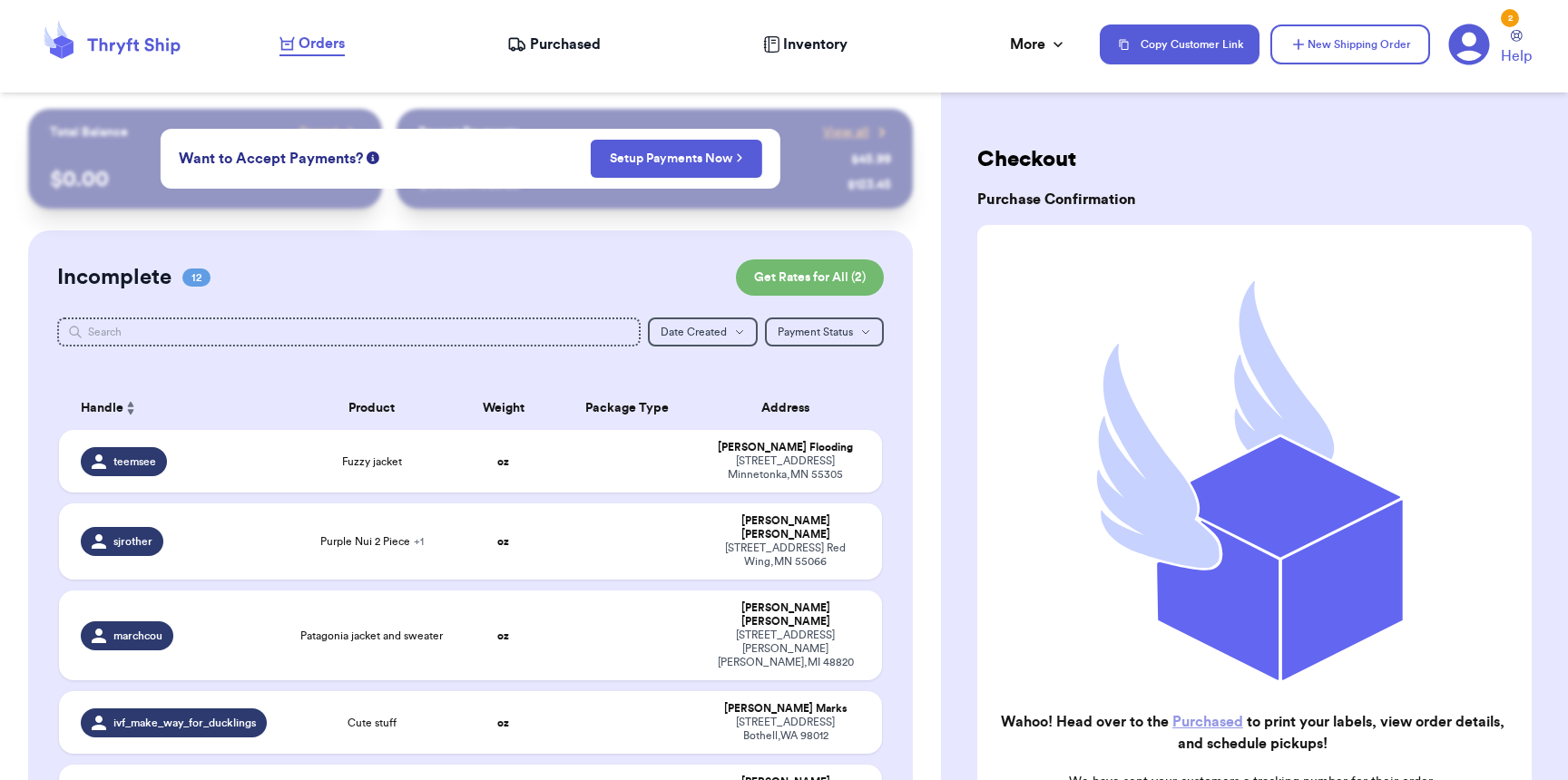
click at [553, 38] on span "Purchased" at bounding box center [565, 45] width 71 height 21
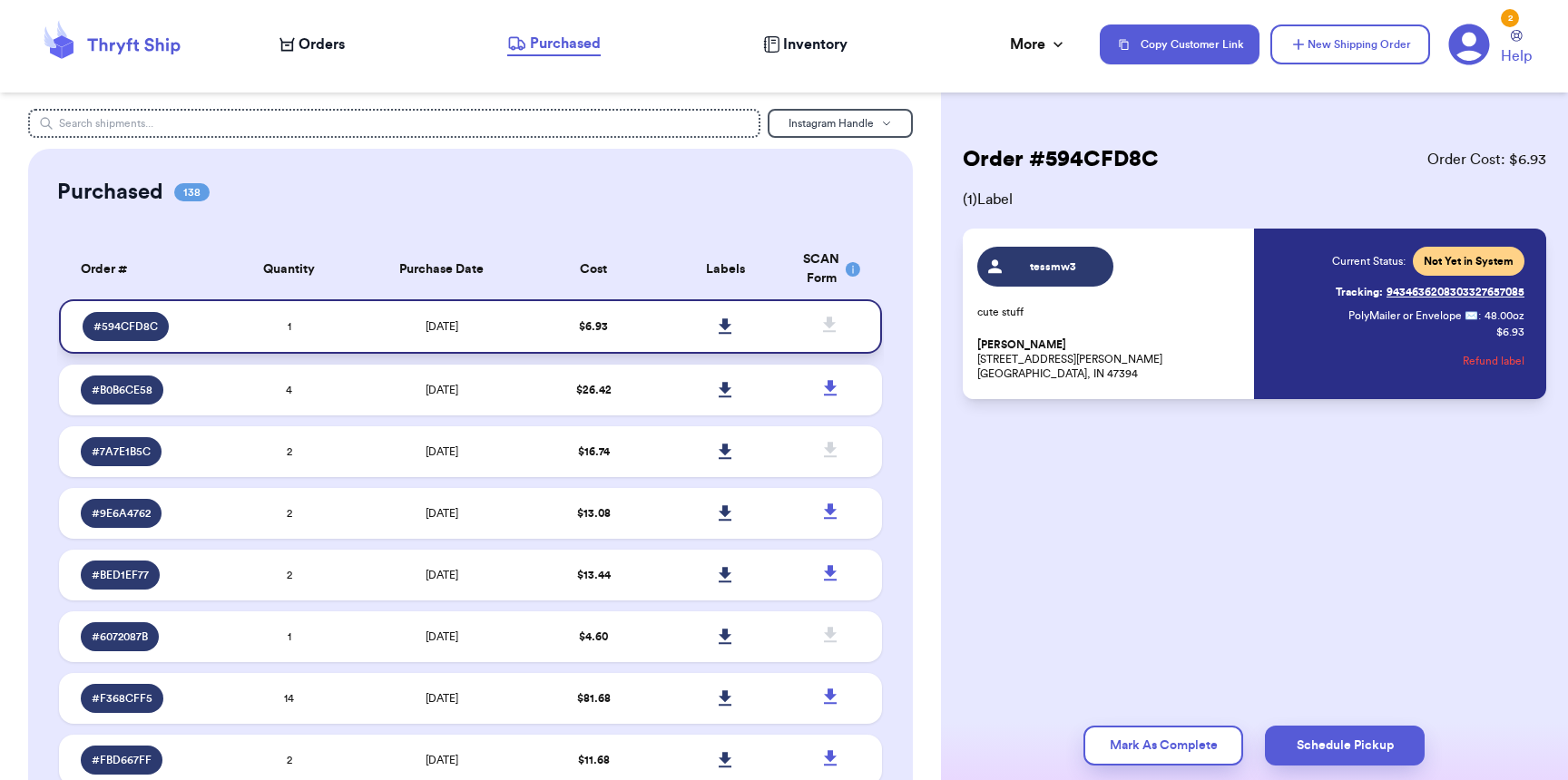
click at [719, 329] on icon at bounding box center [726, 327] width 14 height 17
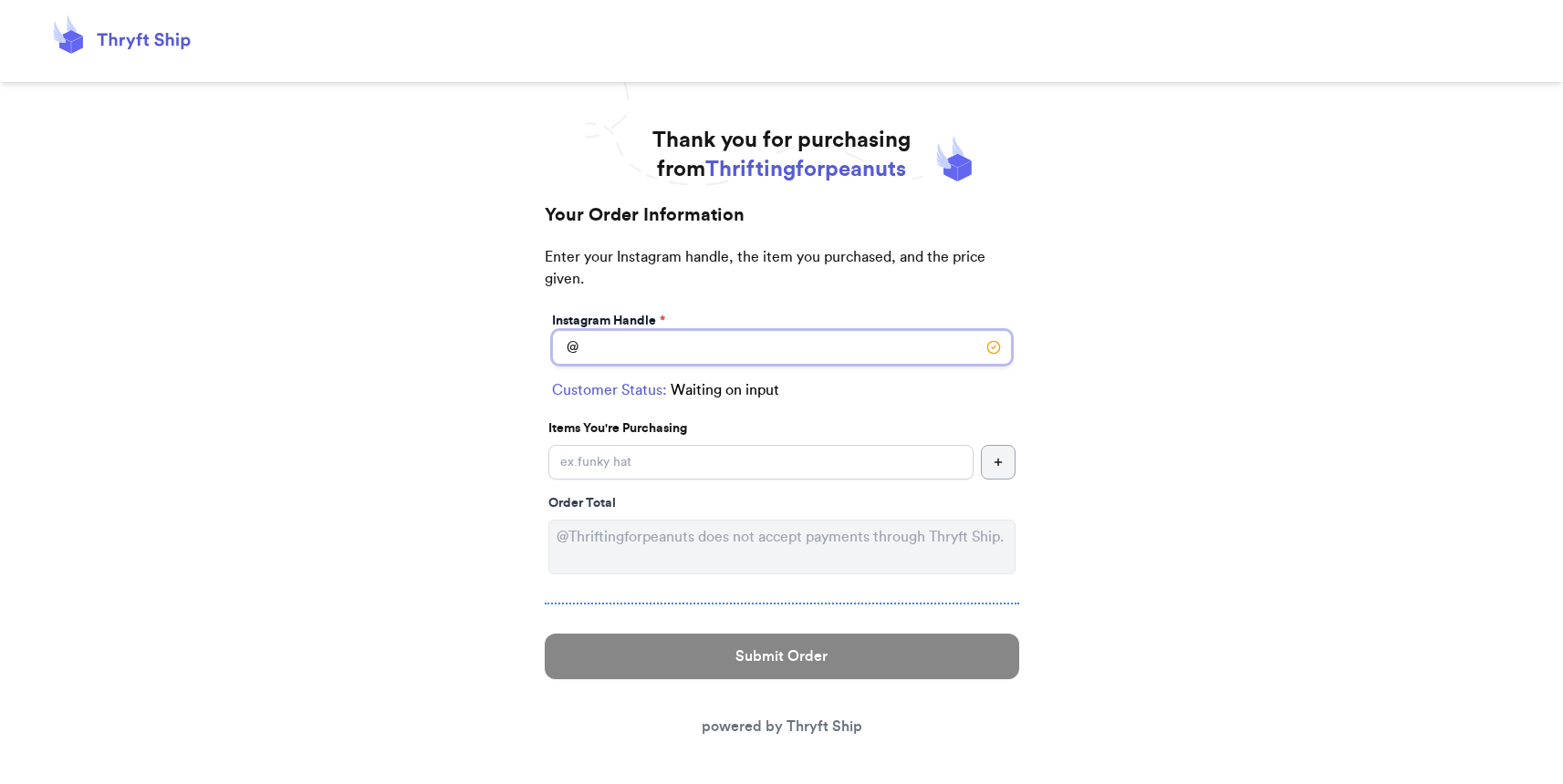
click at [730, 350] on input "Instagram Handle *" at bounding box center [782, 347] width 460 height 34
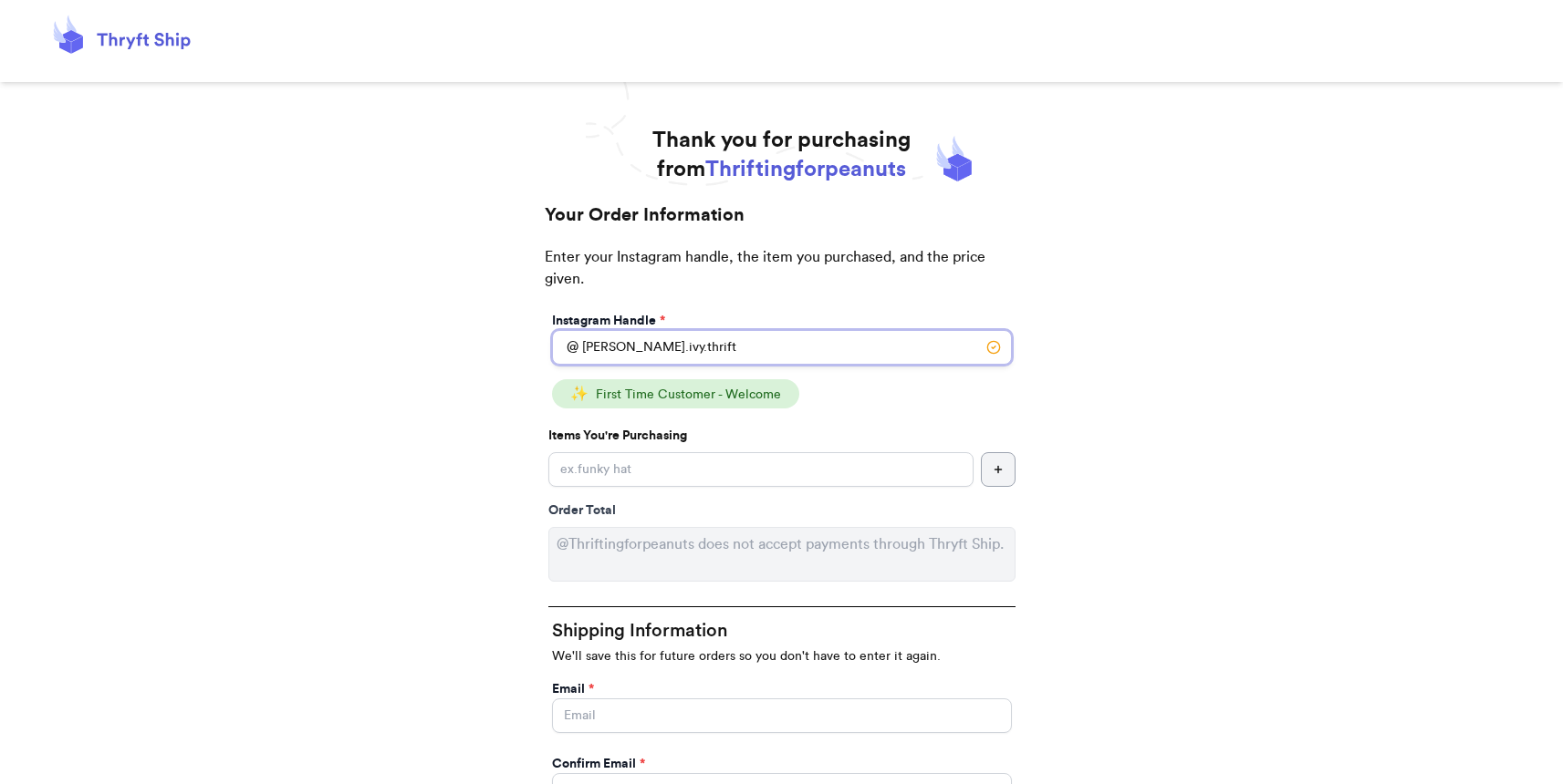
type input "oliver.ivy.thrift"
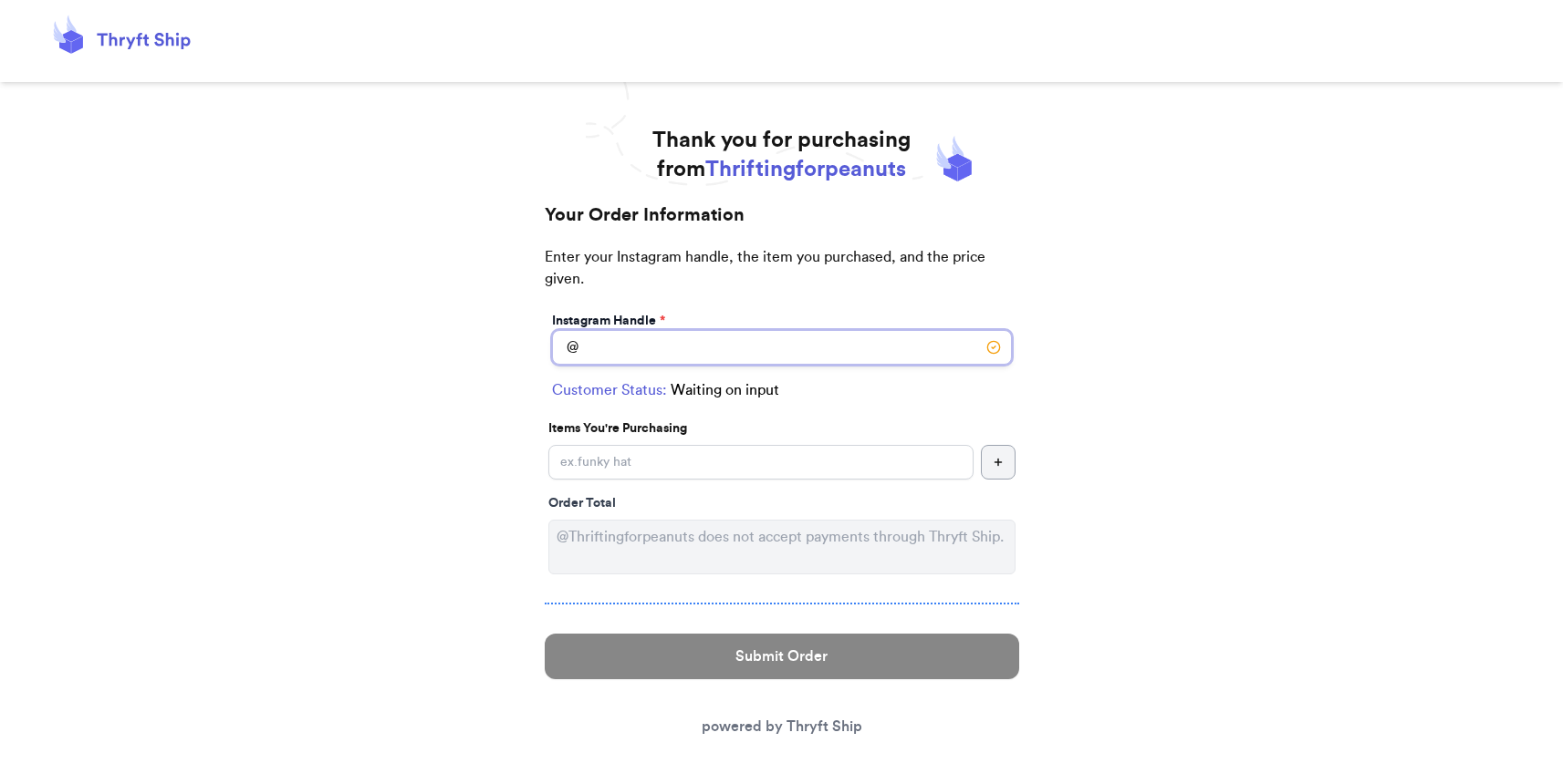
click at [788, 348] on input "Instagram Handle *" at bounding box center [782, 347] width 460 height 34
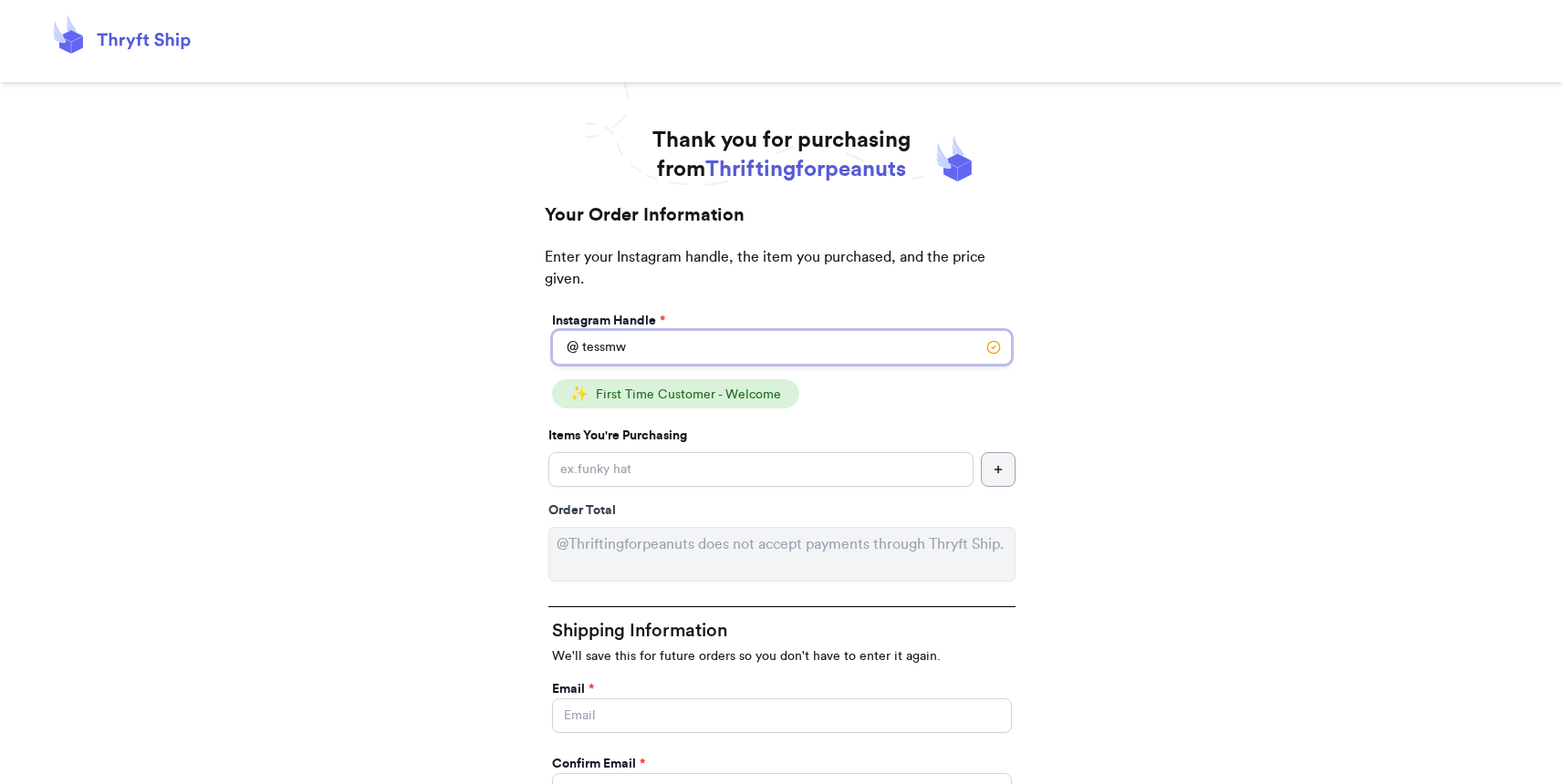
type input "tessmw3"
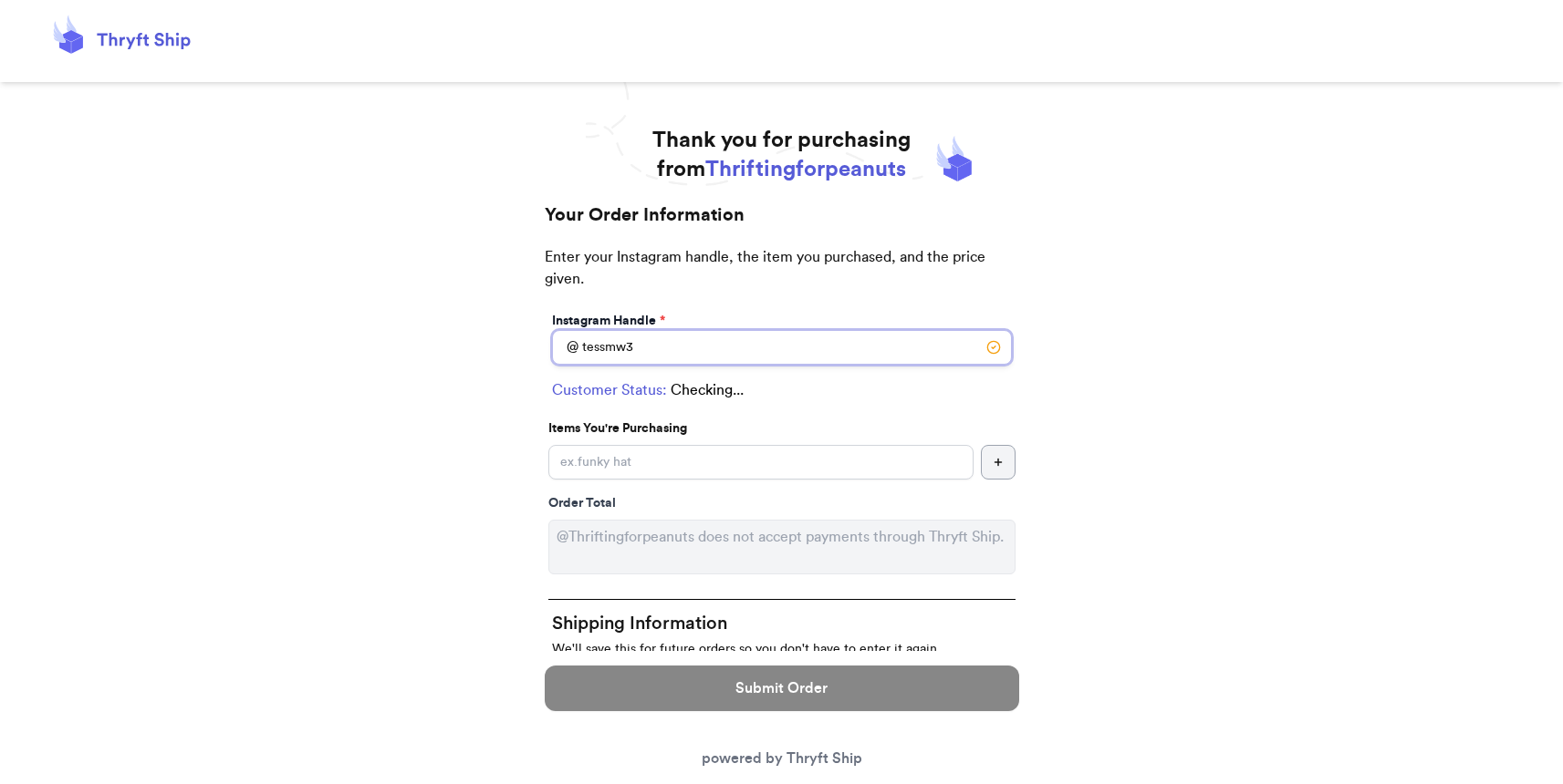
select select "IN"
type input "Winchester"
type input "47394"
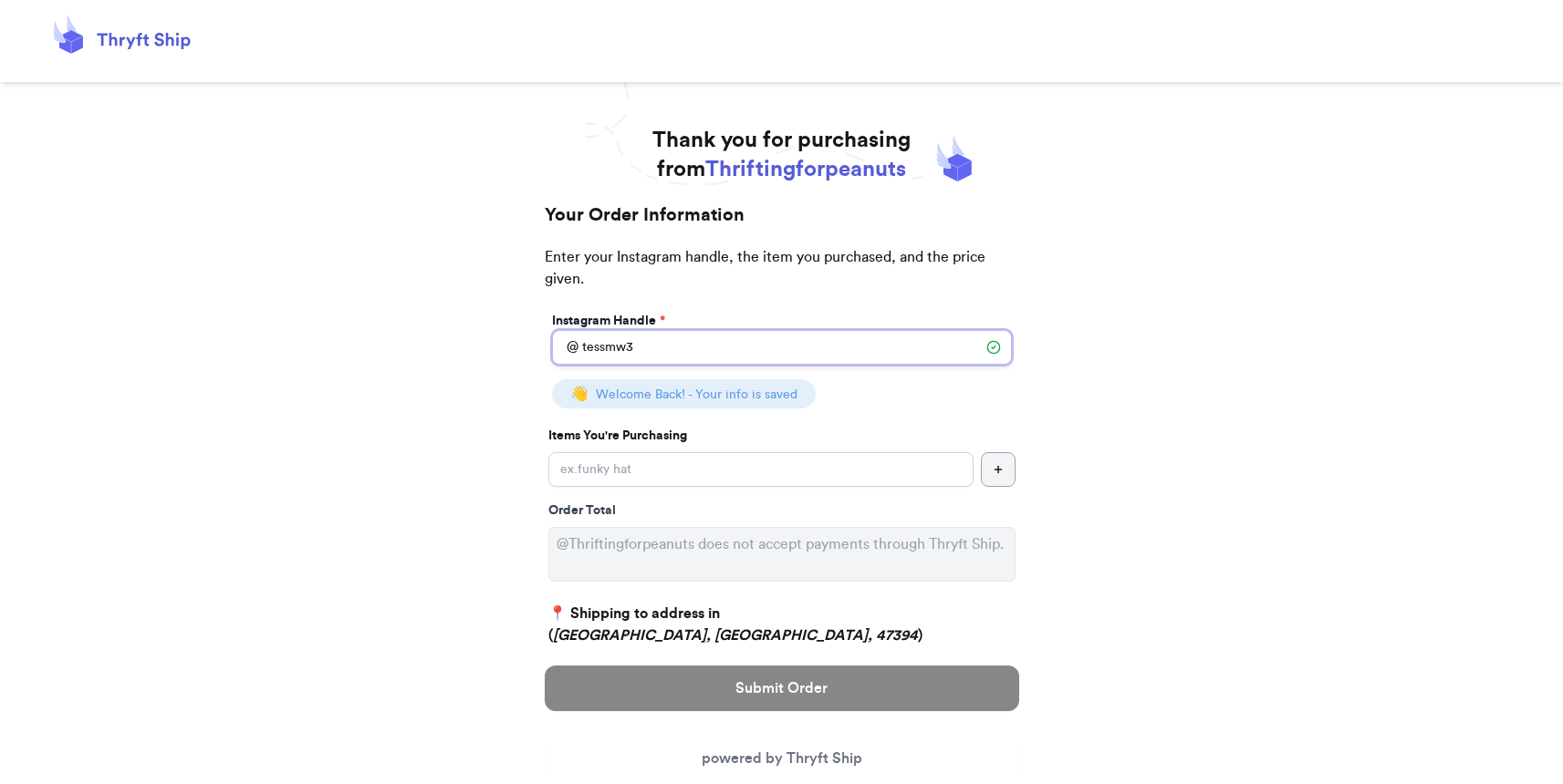
type input "tessmw3"
click at [774, 481] on input "Instagram Handle *" at bounding box center [761, 469] width 425 height 34
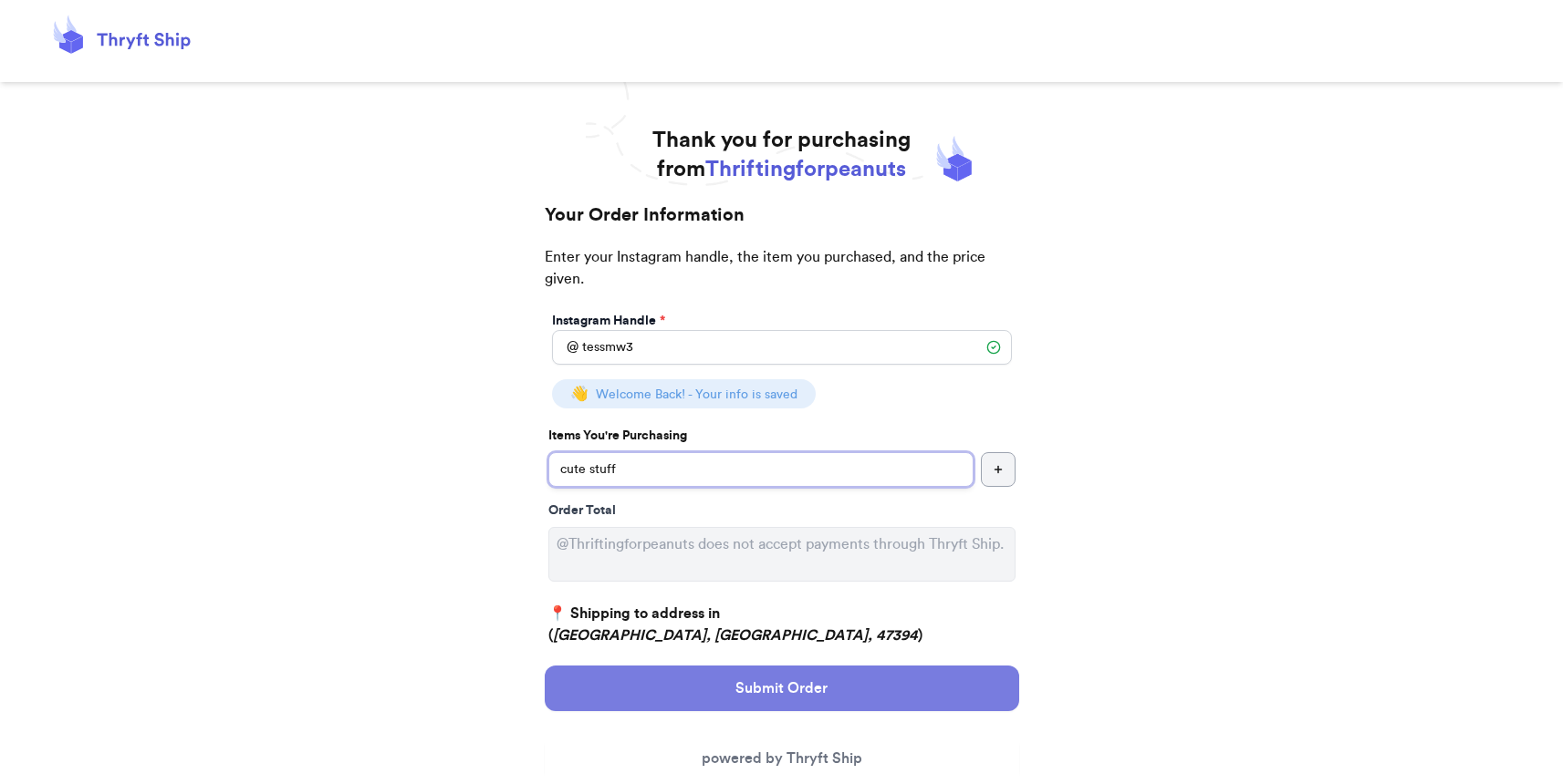
type input "cute stuff"
click at [774, 705] on button "Submit Order" at bounding box center [782, 688] width 474 height 46
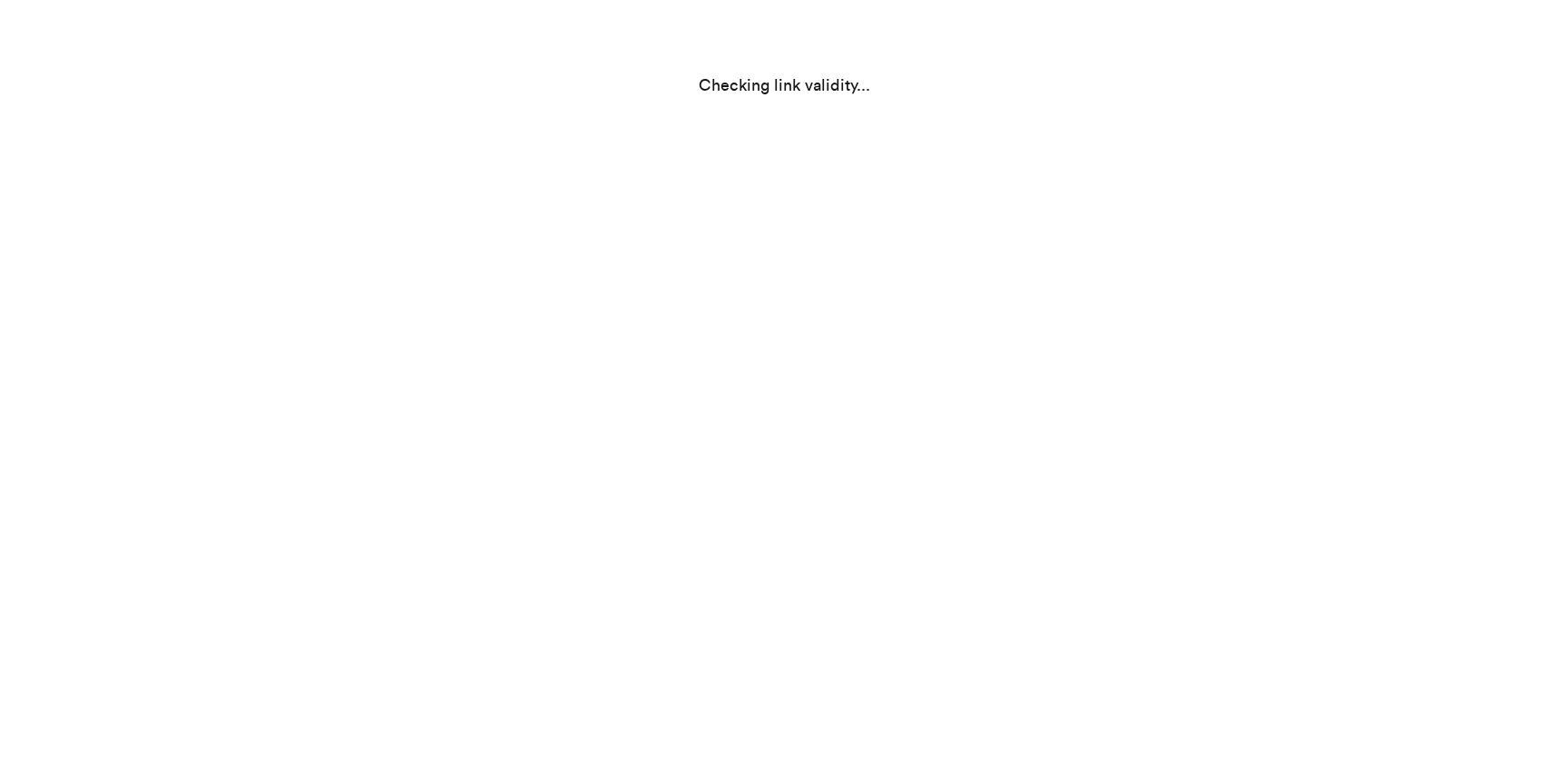
select select "IN"
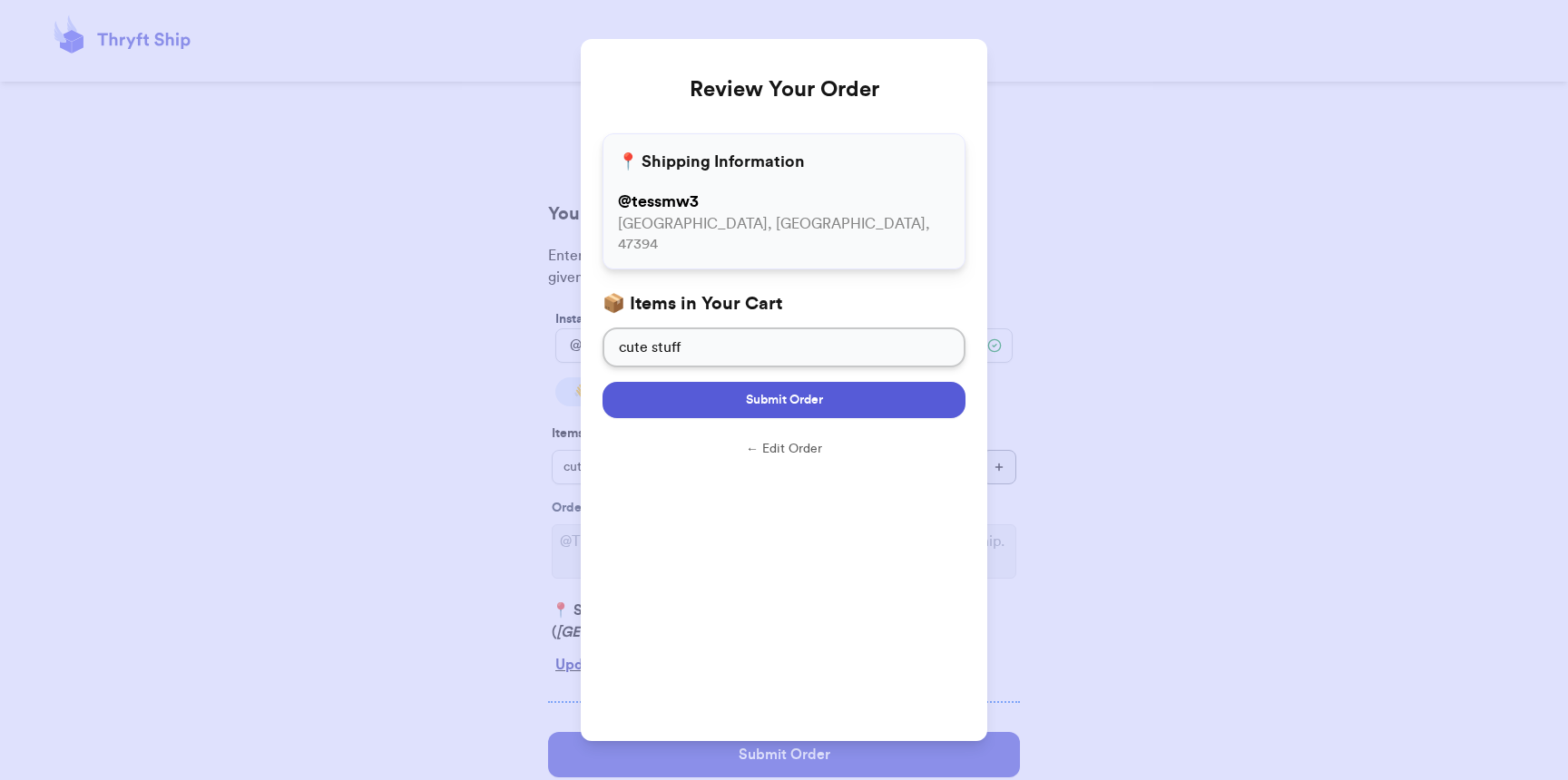
click at [660, 382] on button "Submit Order" at bounding box center [784, 400] width 363 height 36
